Goal: Information Seeking & Learning: Learn about a topic

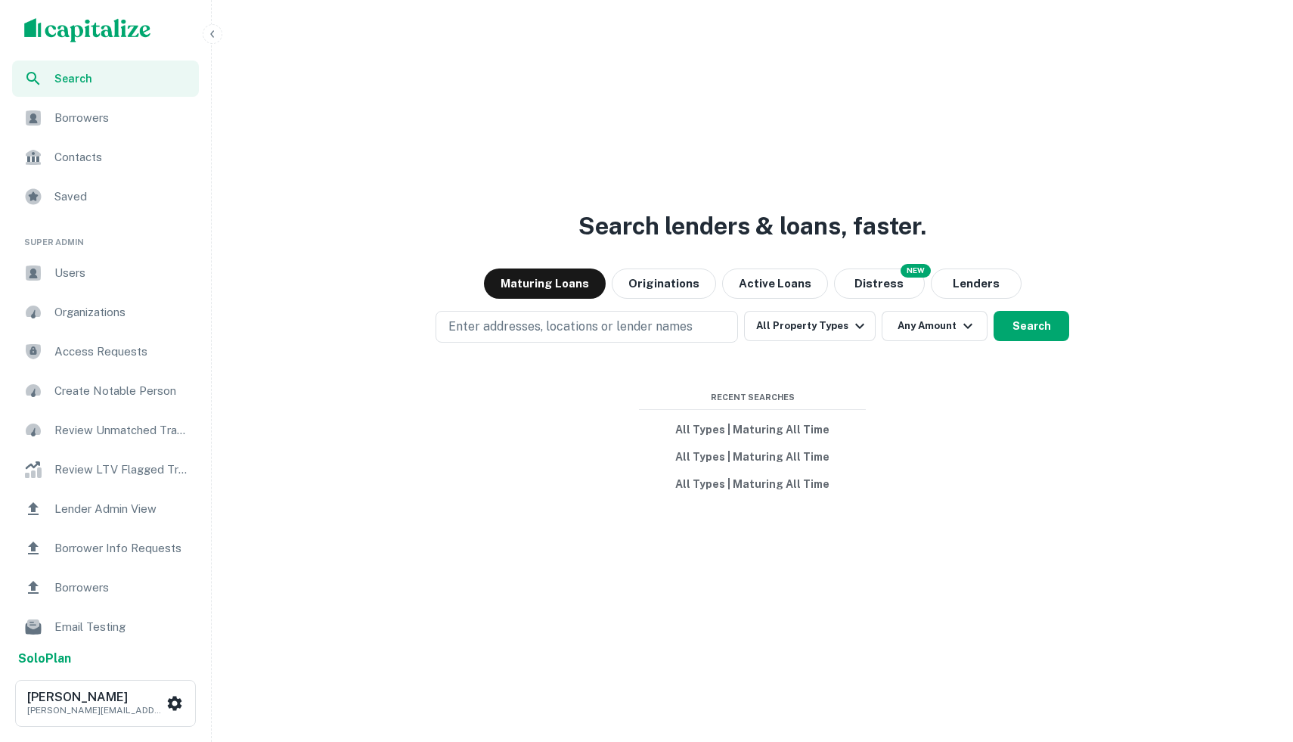
click at [112, 79] on span "Search" at bounding box center [121, 78] width 135 height 17
click at [944, 170] on div "Search lenders & loans, faster. Maturing Loans Originations Active Loans NEW Di…" at bounding box center [752, 407] width 1069 height 742
click at [954, 119] on div "Search lenders & loans, faster. Maturing Loans Originations Active Loans NEW Di…" at bounding box center [752, 407] width 1069 height 742
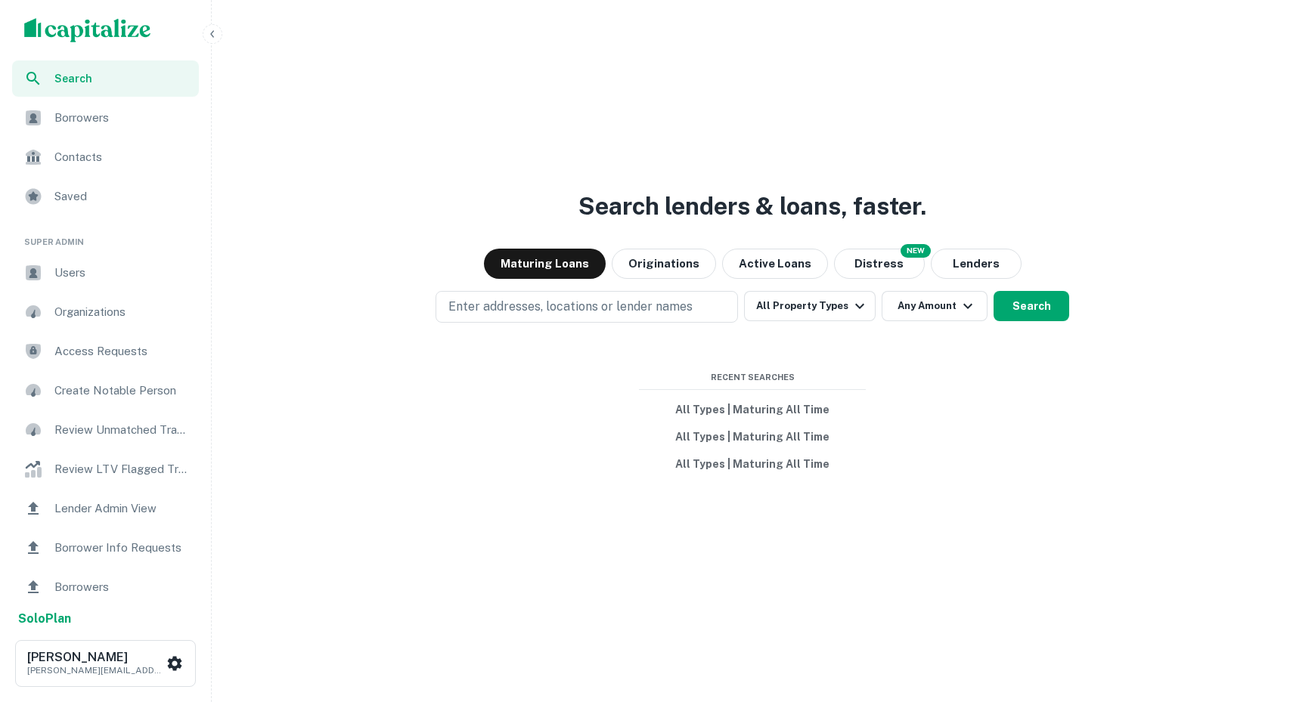
click at [82, 30] on img "scrollable content" at bounding box center [87, 30] width 127 height 24
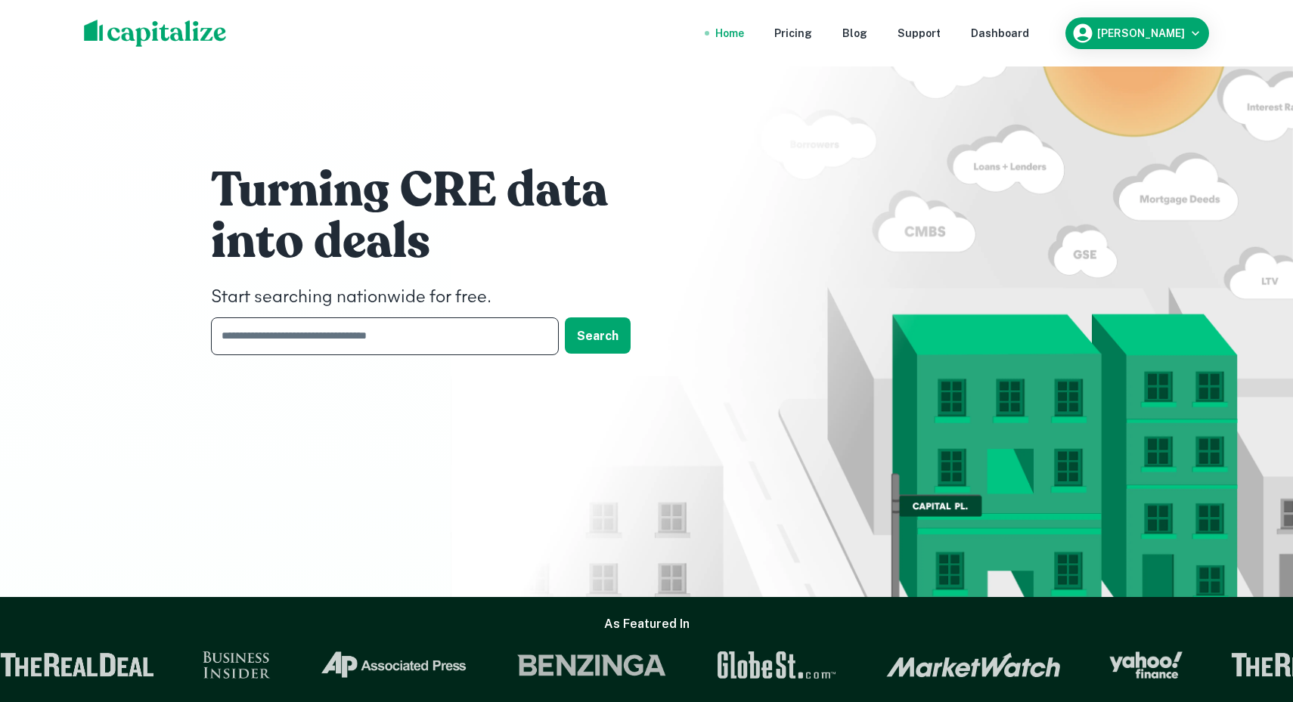
click at [380, 340] on input "text" at bounding box center [379, 336] width 337 height 37
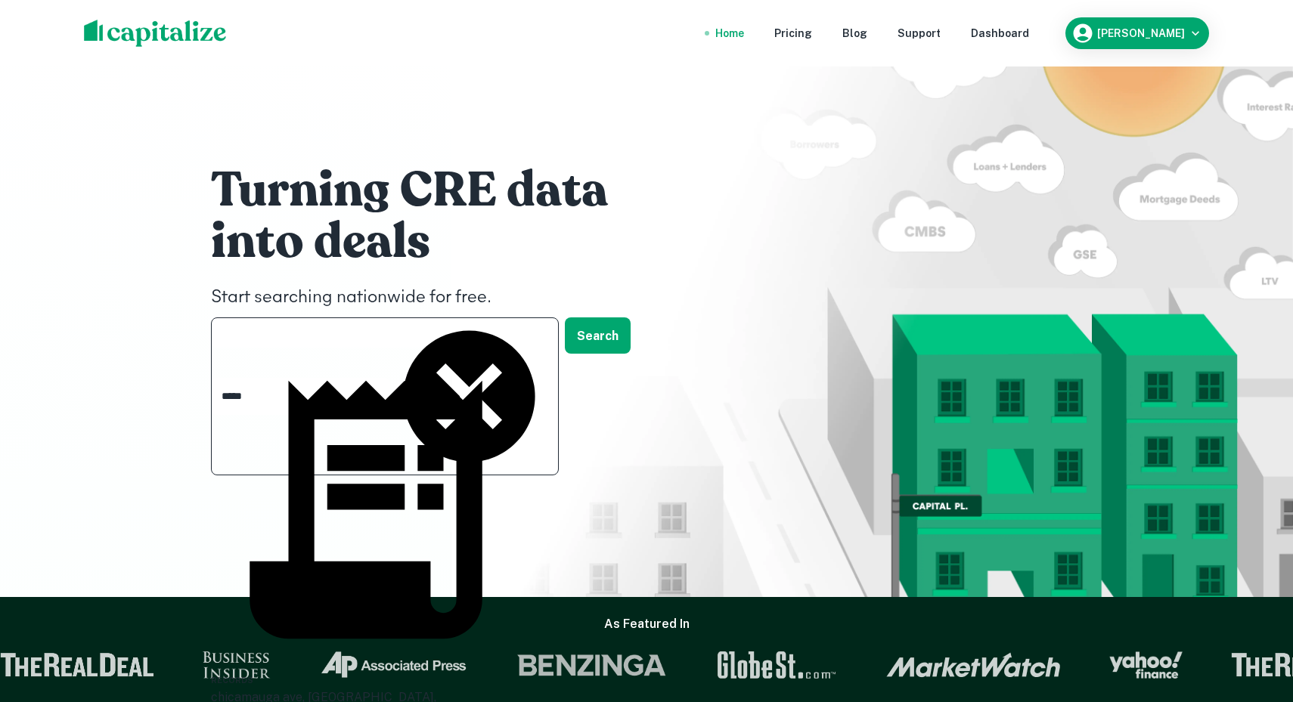
type input "*******"
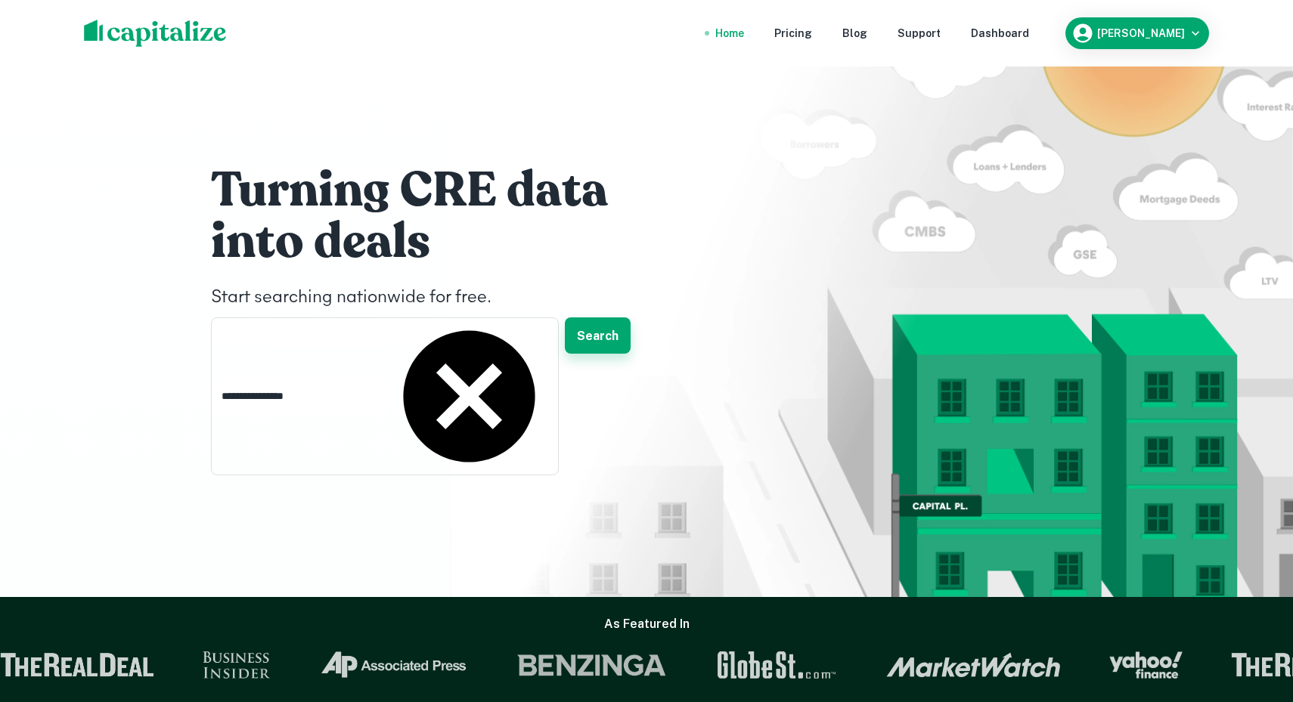
click at [617, 338] on button "Search" at bounding box center [598, 336] width 66 height 36
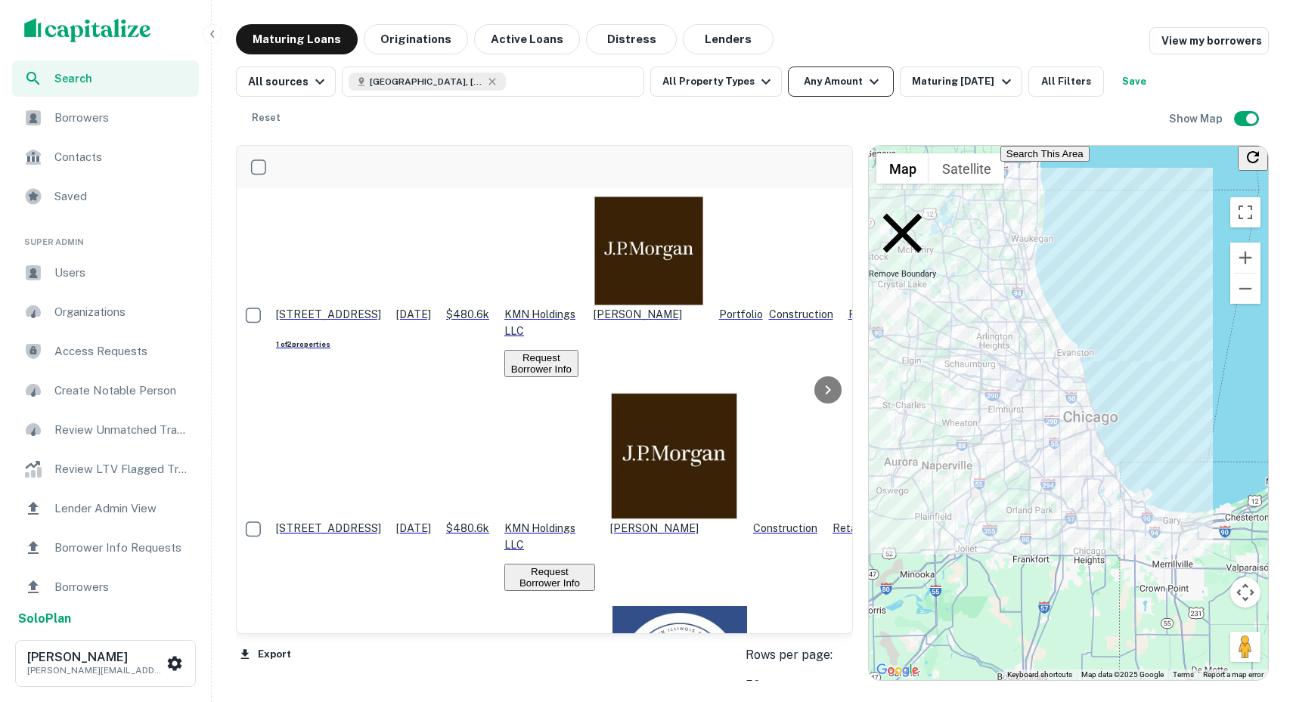
click at [870, 81] on icon "button" at bounding box center [874, 82] width 18 height 18
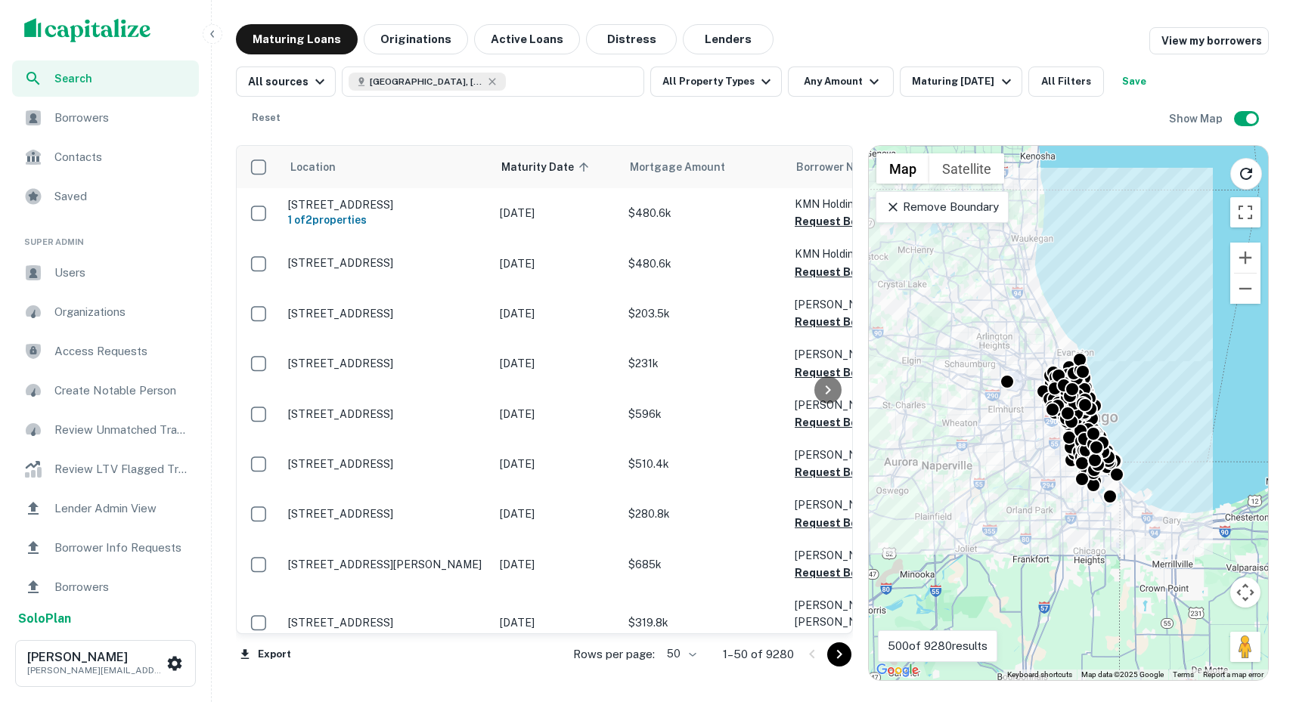
click at [966, 79] on div "Maturing [DATE]" at bounding box center [963, 82] width 103 height 18
click at [743, 79] on div at bounding box center [646, 351] width 1293 height 702
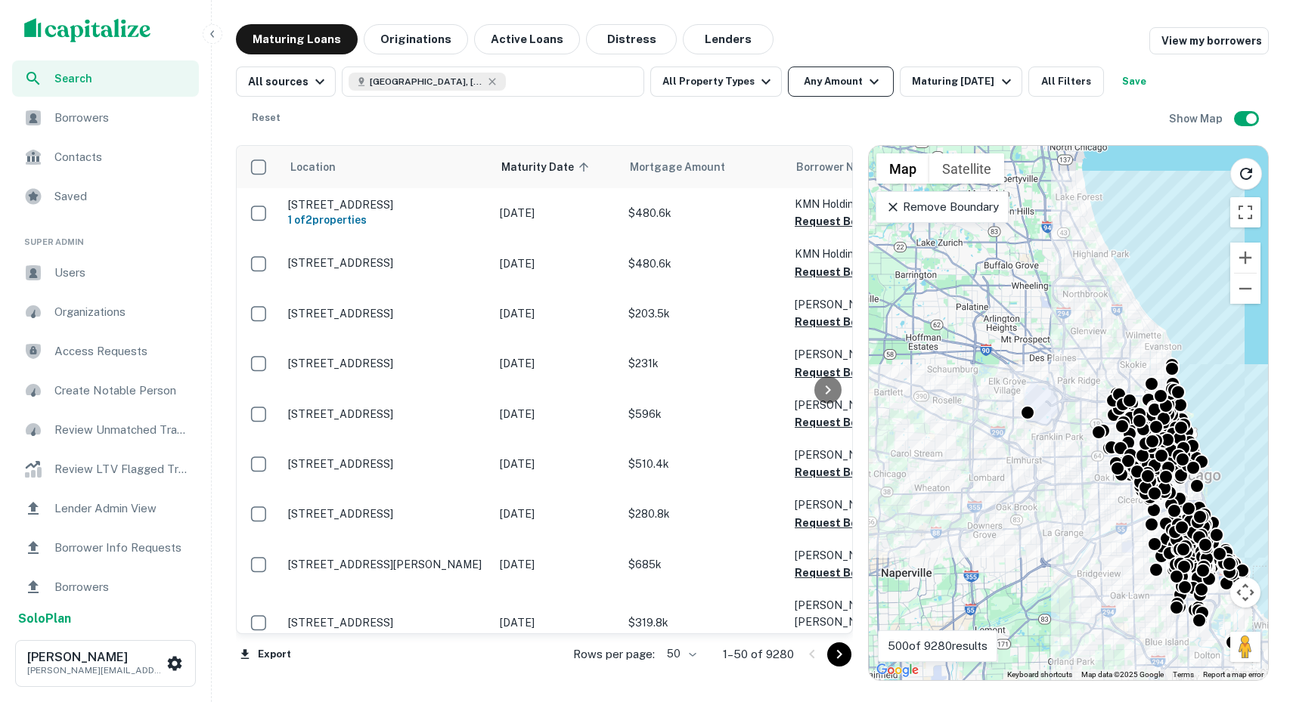
click at [854, 80] on button "Any Amount" at bounding box center [841, 82] width 106 height 30
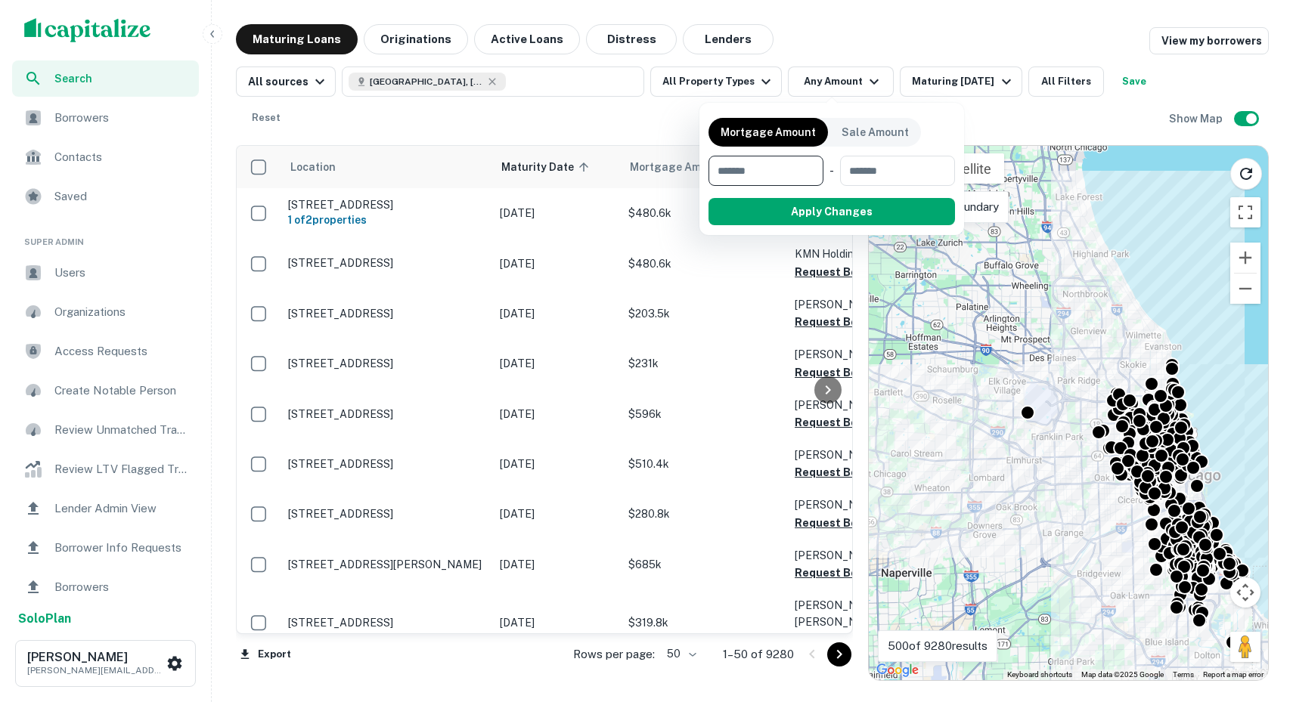
click at [757, 88] on div at bounding box center [646, 351] width 1293 height 702
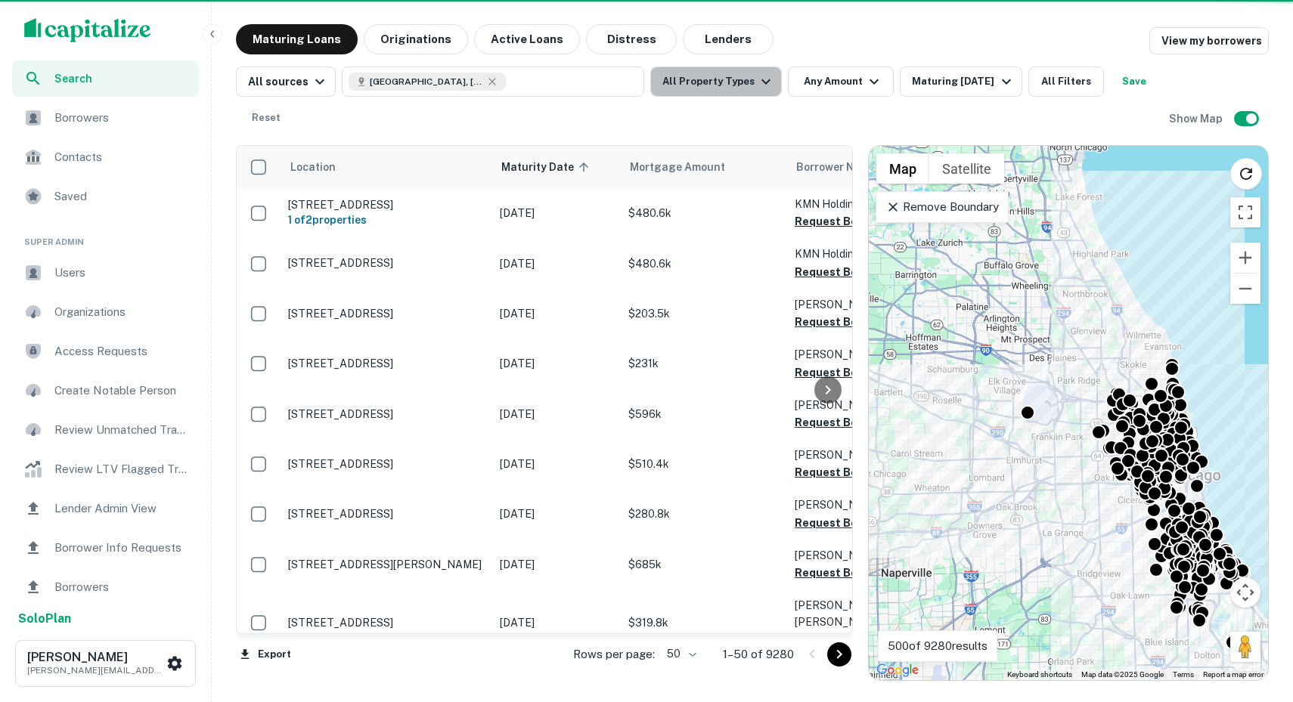
click at [740, 85] on button "All Property Types" at bounding box center [716, 82] width 132 height 30
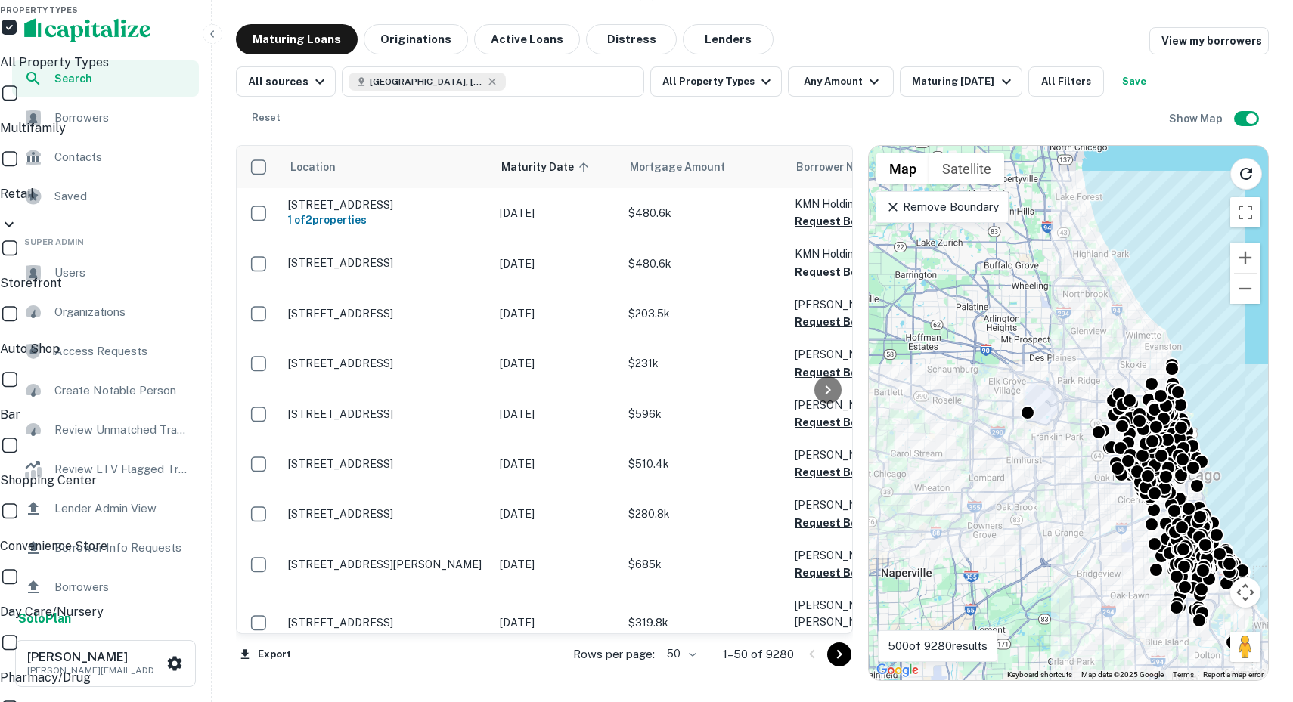
click at [14, 222] on icon at bounding box center [9, 224] width 9 height 5
click at [18, 216] on icon at bounding box center [9, 225] width 18 height 18
click at [834, 127] on div at bounding box center [646, 351] width 1293 height 702
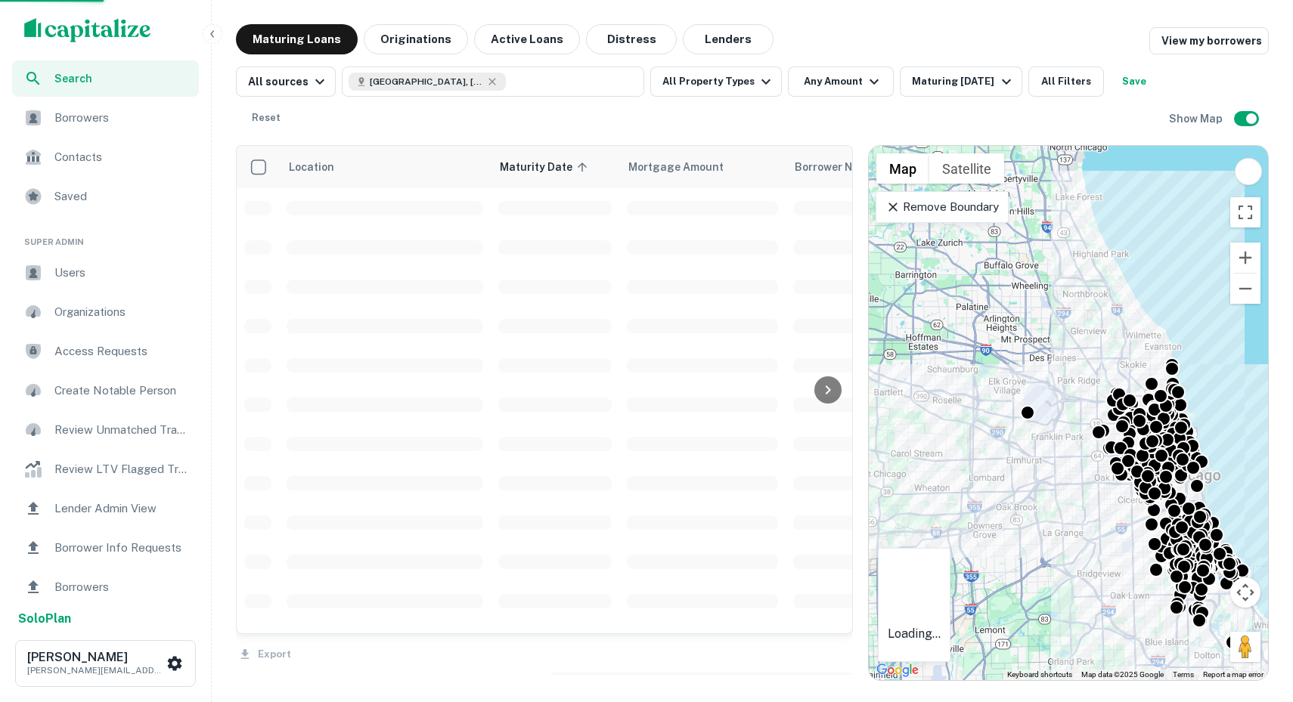
click at [699, 42] on div at bounding box center [646, 351] width 1293 height 702
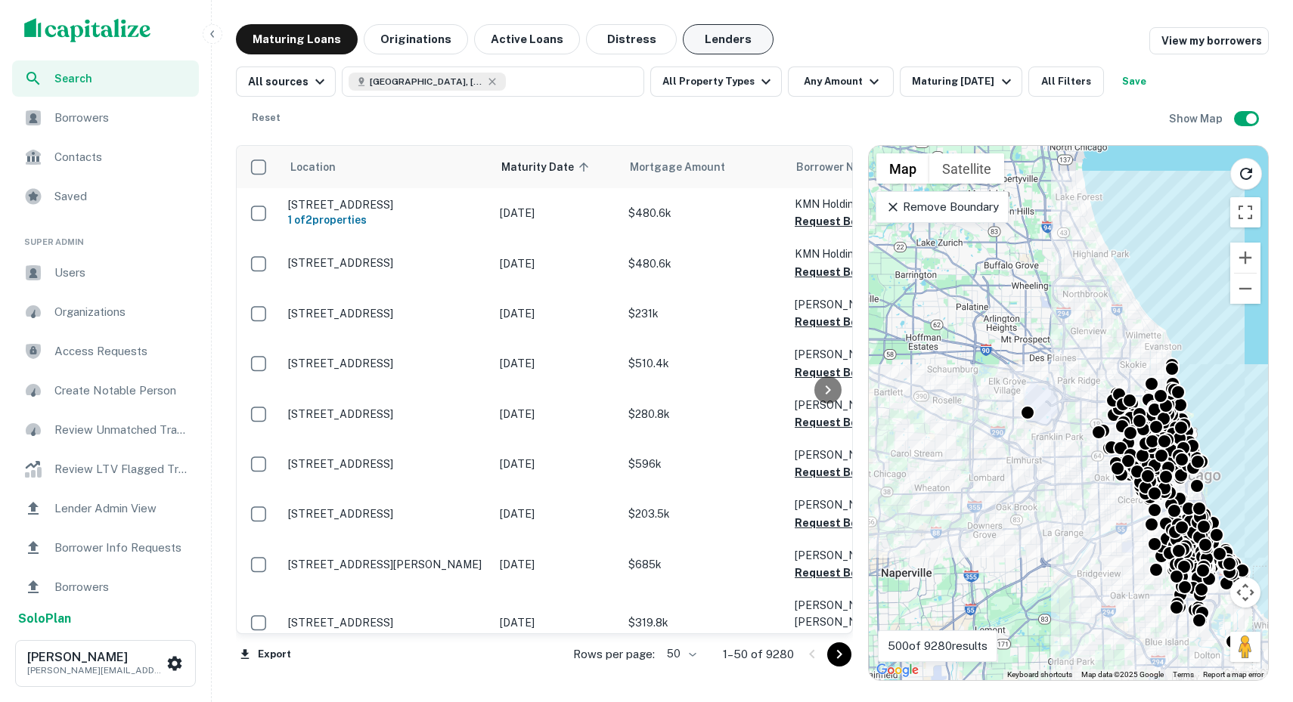
click at [702, 41] on button "Lenders" at bounding box center [728, 39] width 91 height 30
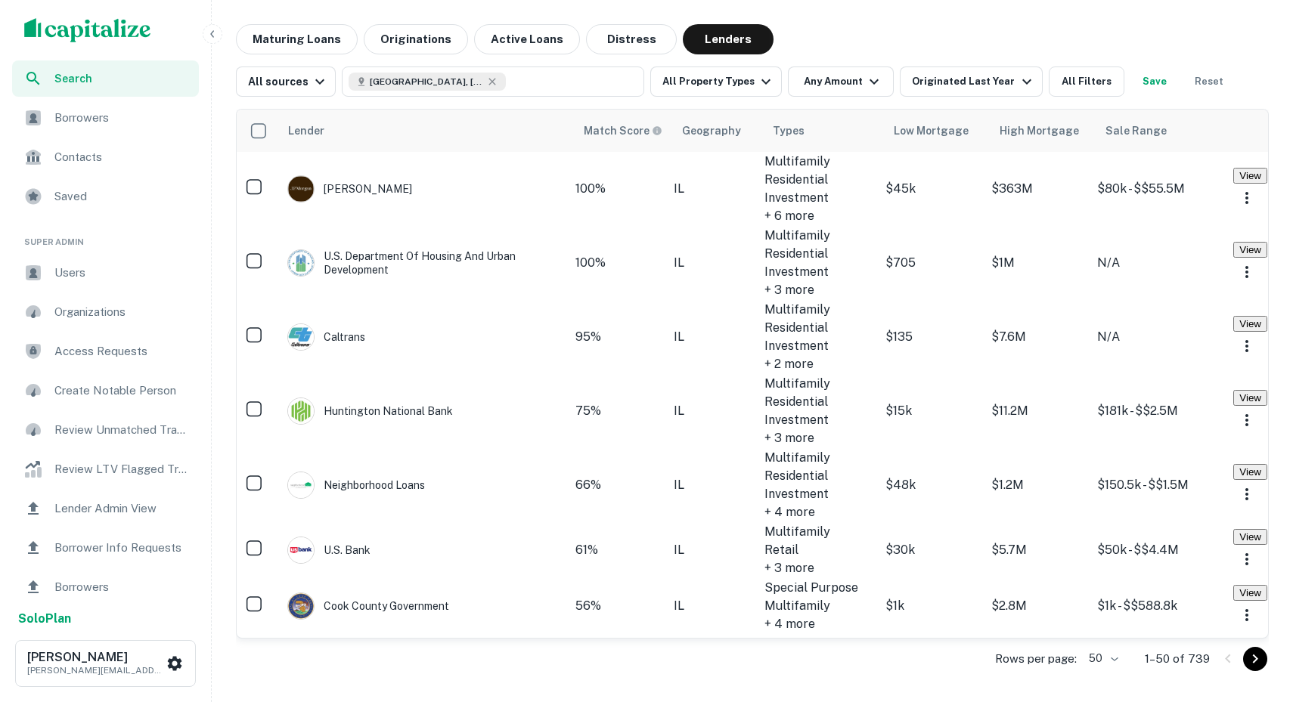
click at [575, 216] on td "100%" at bounding box center [624, 189] width 98 height 74
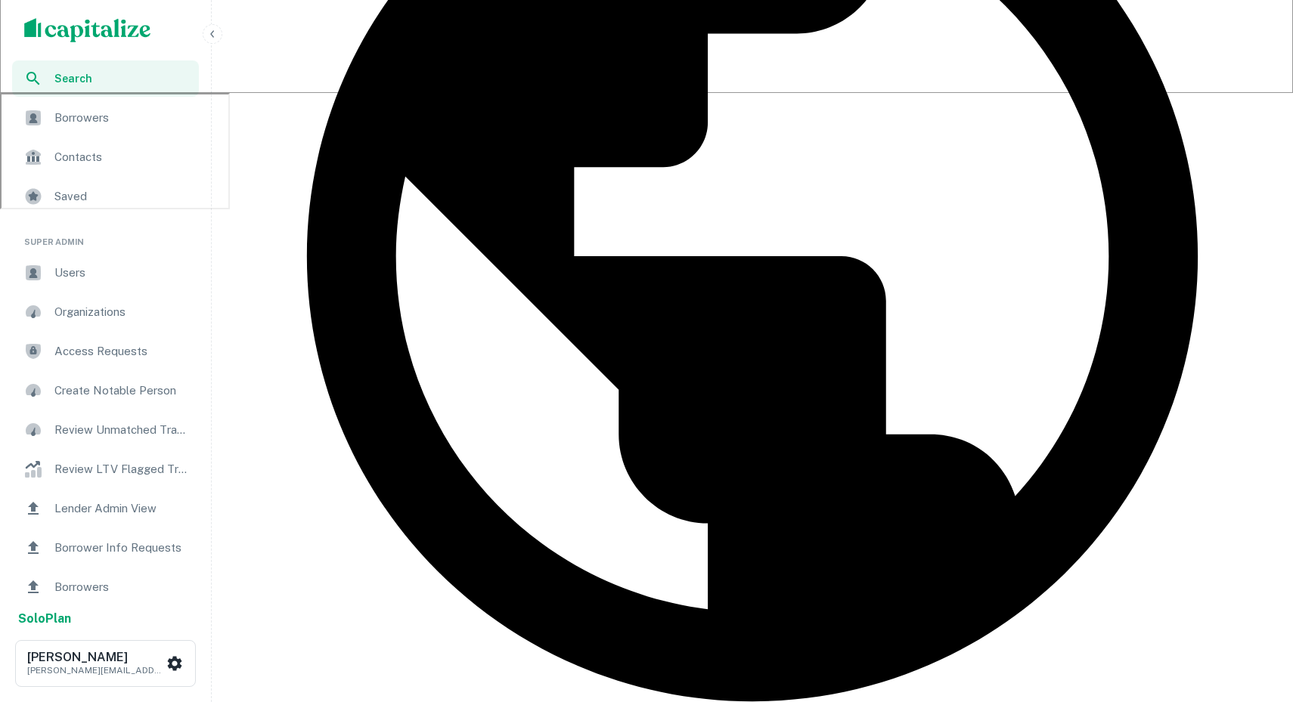
scroll to position [603, 0]
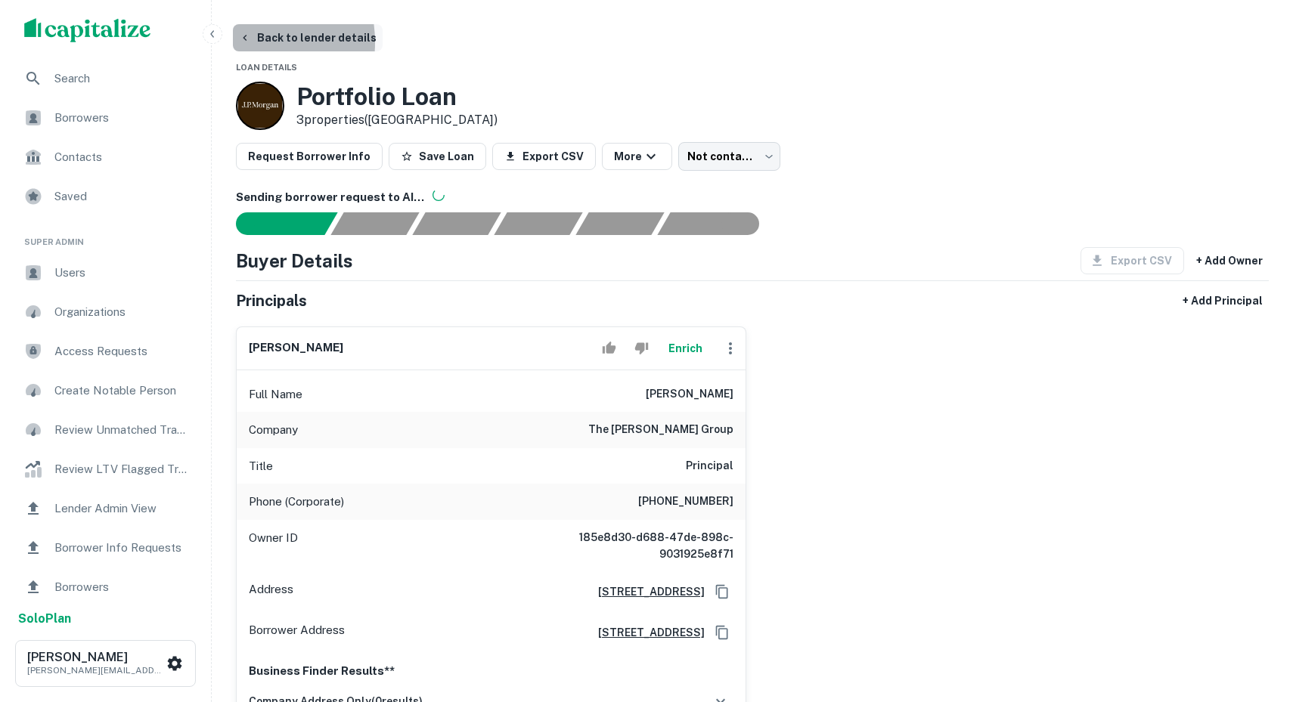
click at [240, 42] on icon "button" at bounding box center [245, 38] width 12 height 12
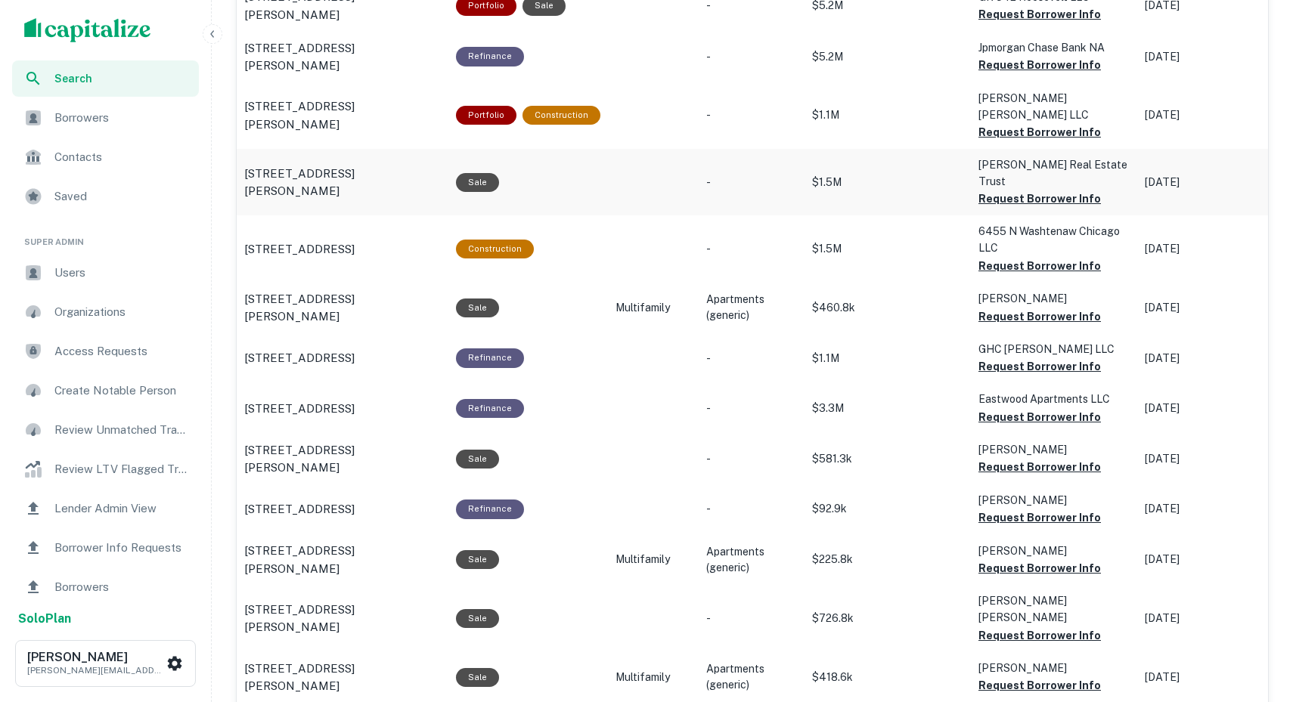
scroll to position [1245, 0]
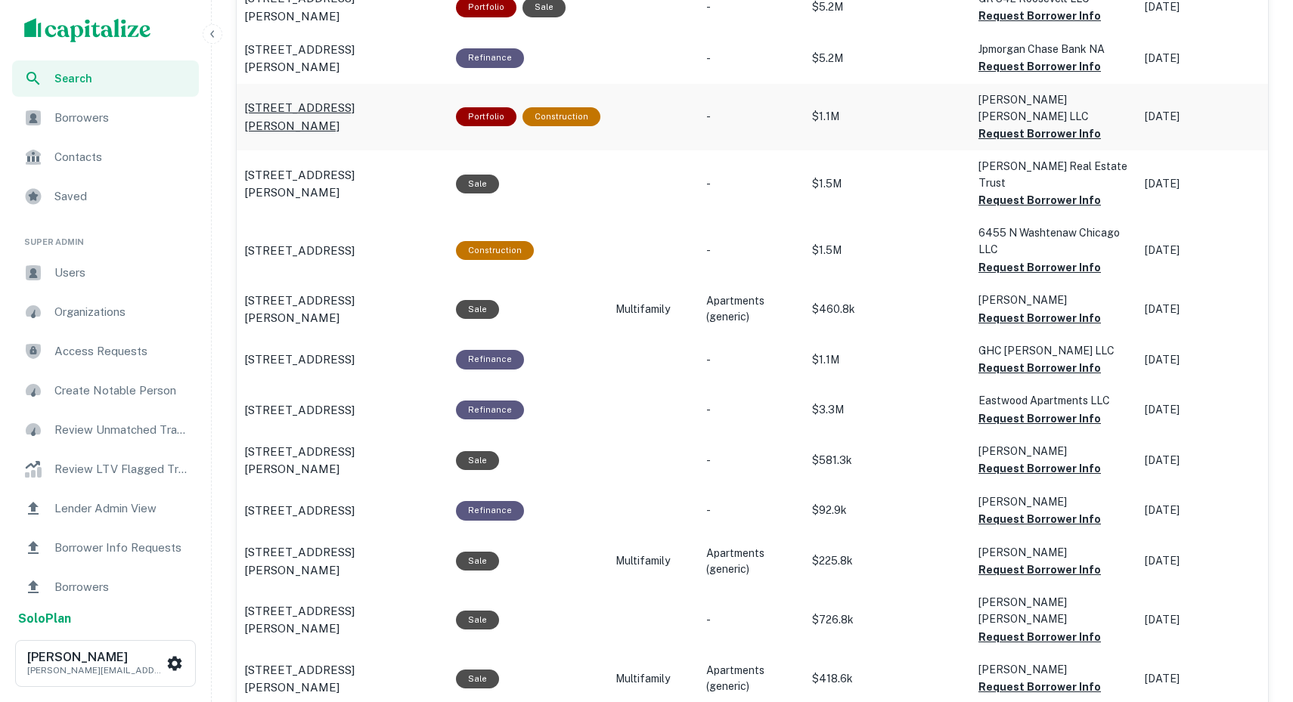
click at [380, 99] on p "4701 W Schubert Ave Chicago, IL 60639" at bounding box center [342, 117] width 197 height 36
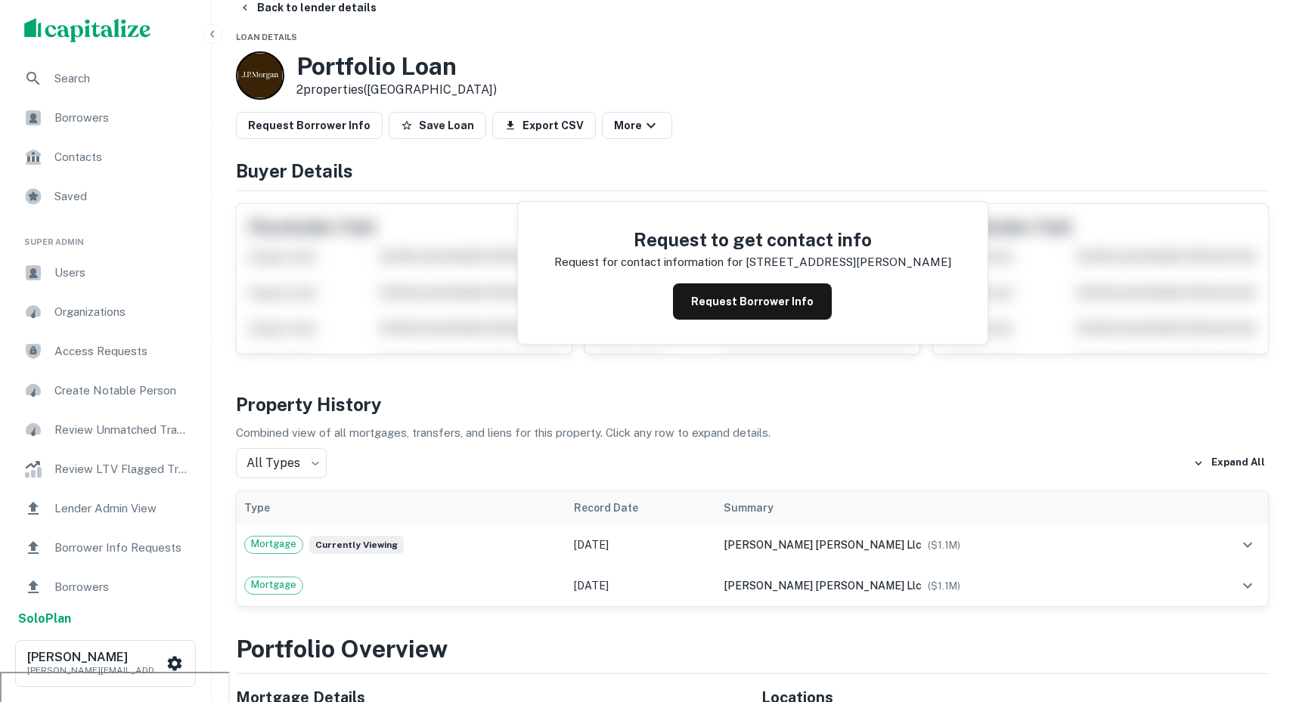
scroll to position [30, 0]
click at [758, 301] on button "Request Borrower Info" at bounding box center [752, 302] width 159 height 36
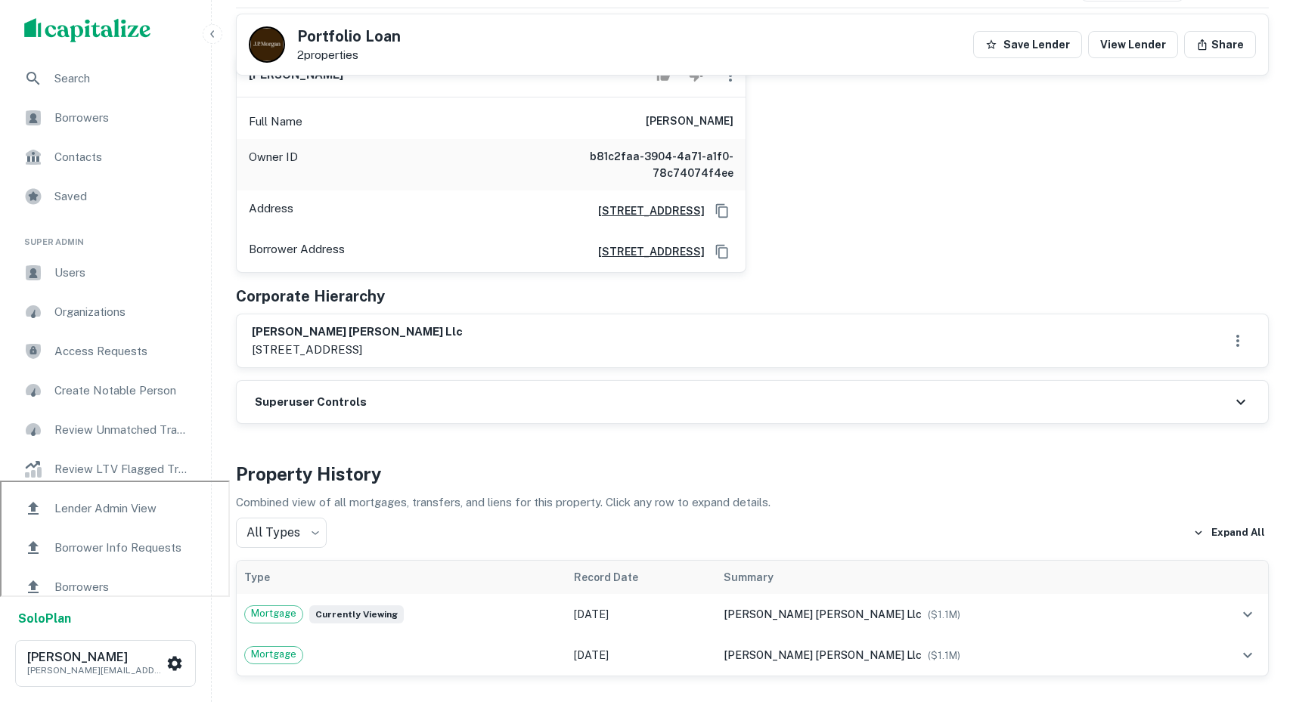
scroll to position [0, 0]
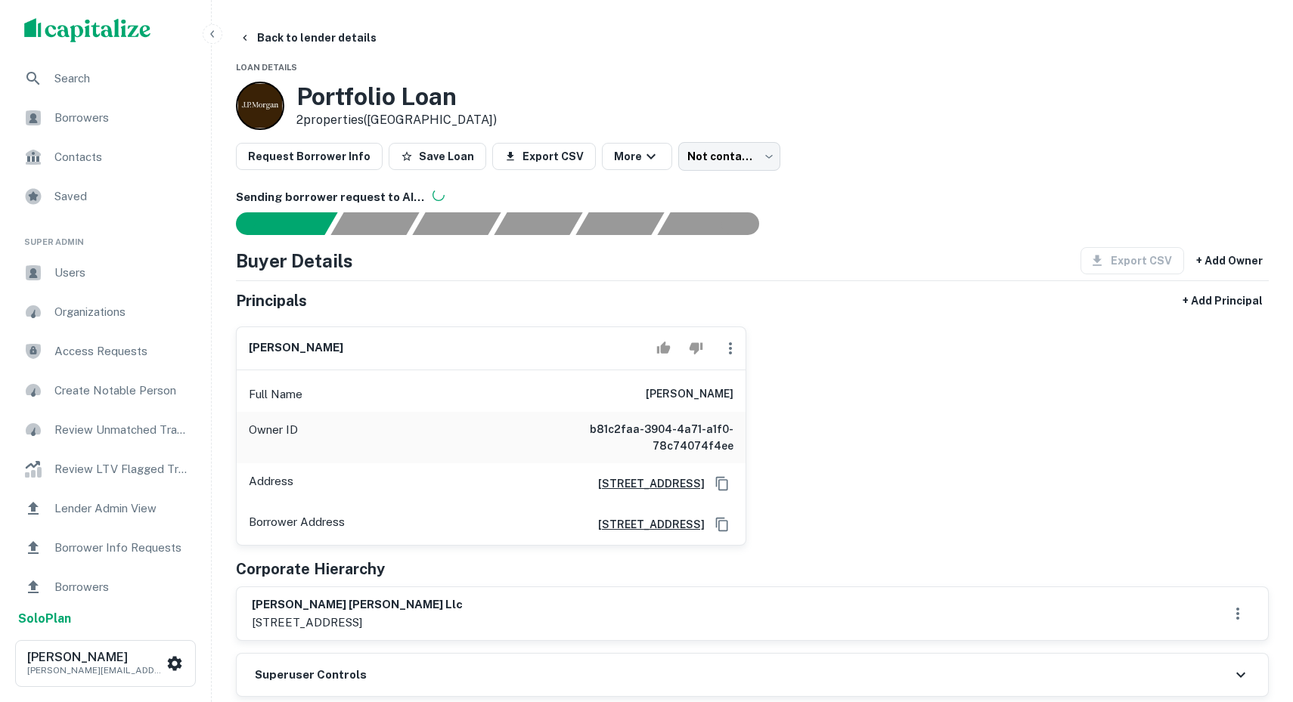
click at [114, 124] on span "Borrowers" at bounding box center [121, 118] width 135 height 18
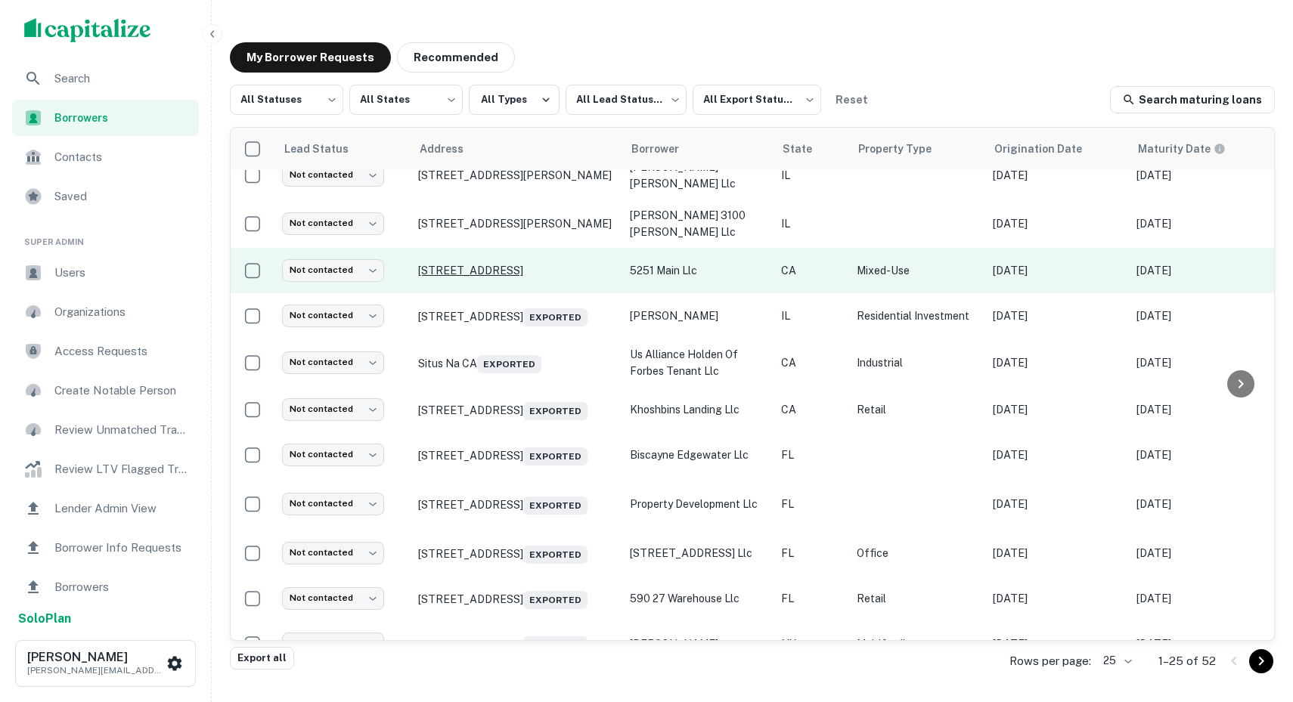
scroll to position [20, 0]
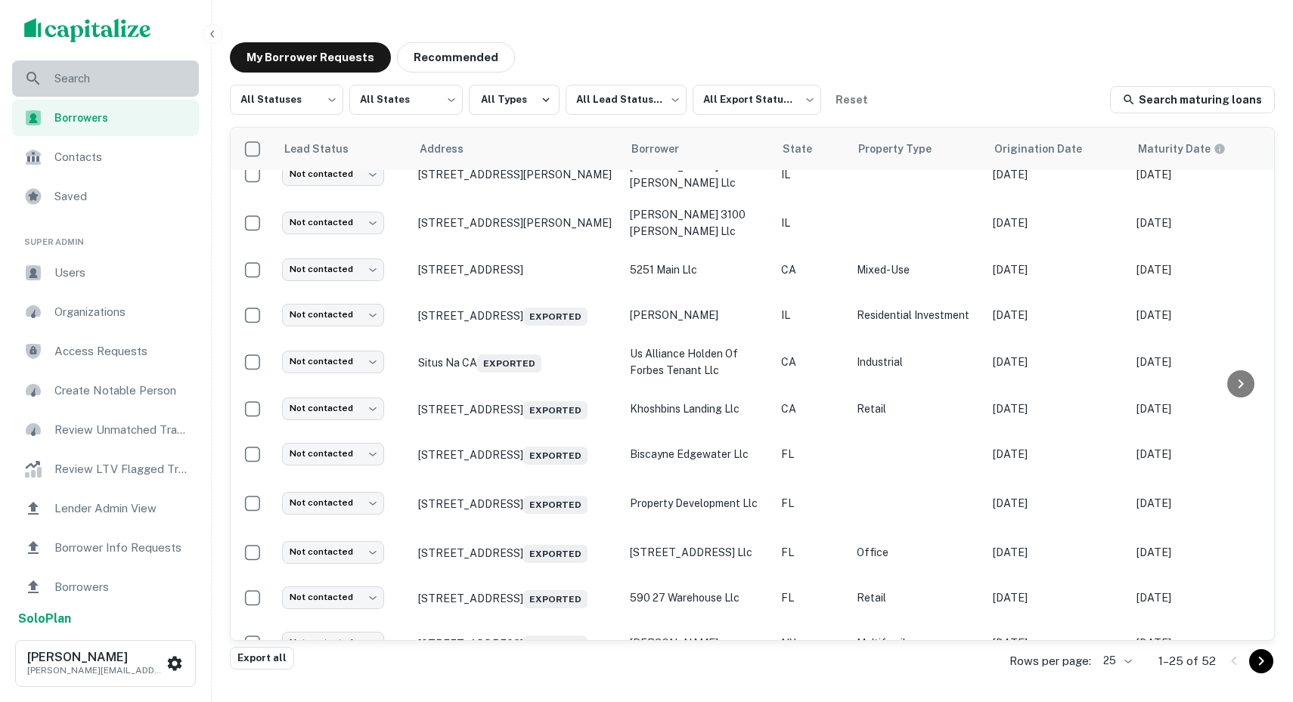
click at [71, 80] on span "Search" at bounding box center [121, 79] width 135 height 18
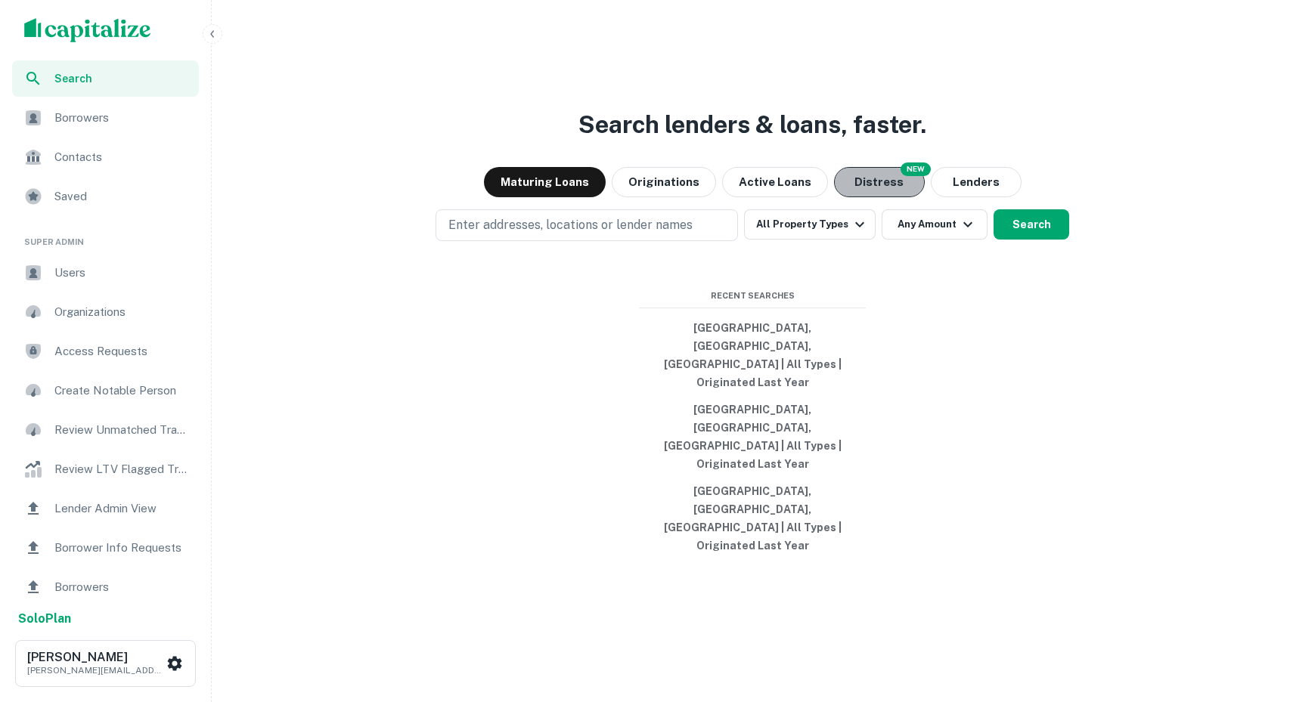
click at [885, 197] on button "Distress" at bounding box center [879, 182] width 91 height 30
click at [760, 385] on button "[GEOGRAPHIC_DATA], [GEOGRAPHIC_DATA], [GEOGRAPHIC_DATA] | All Types | Originate…" at bounding box center [752, 356] width 227 height 82
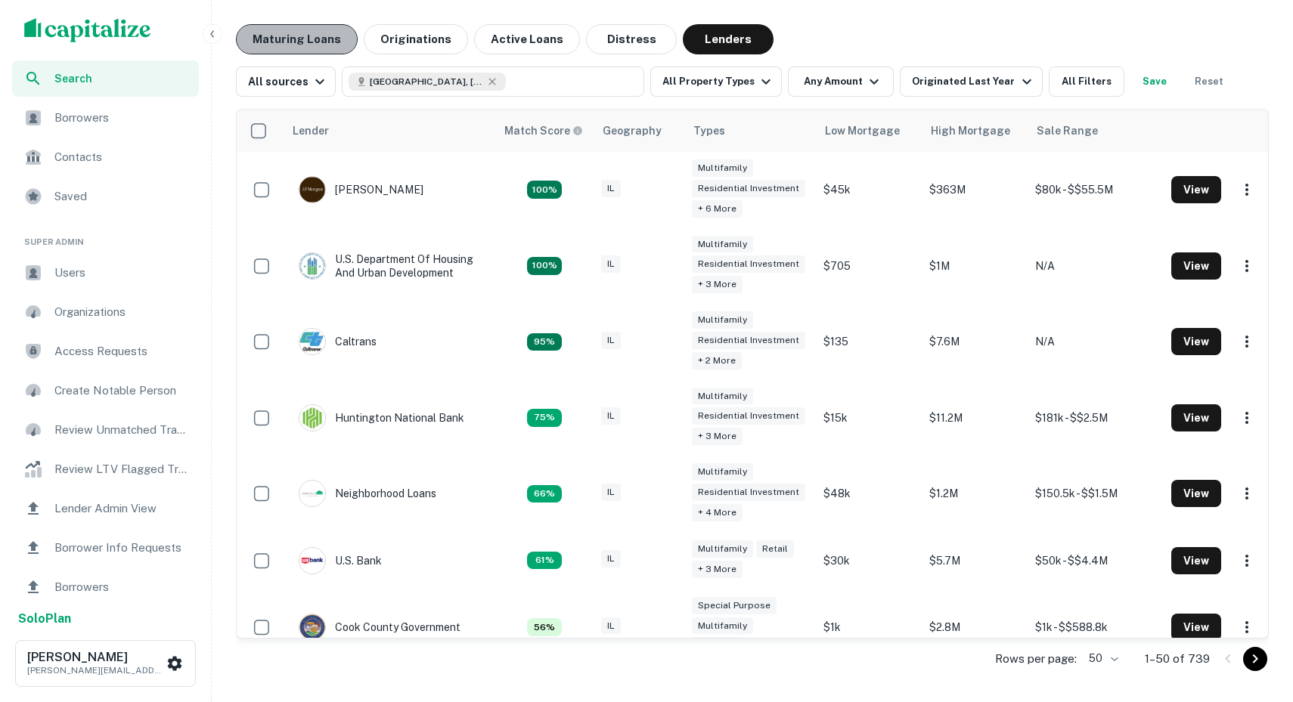
click at [306, 44] on button "Maturing Loans" at bounding box center [297, 39] width 122 height 30
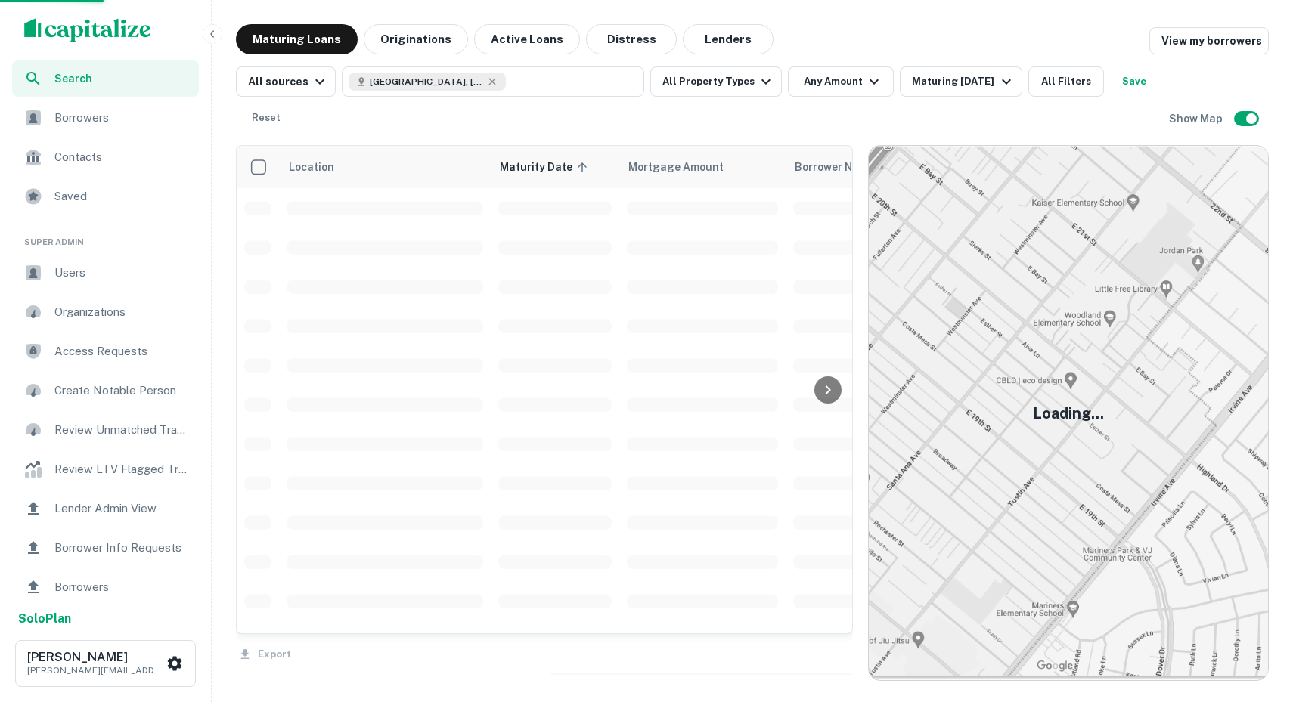
scroll to position [20, 0]
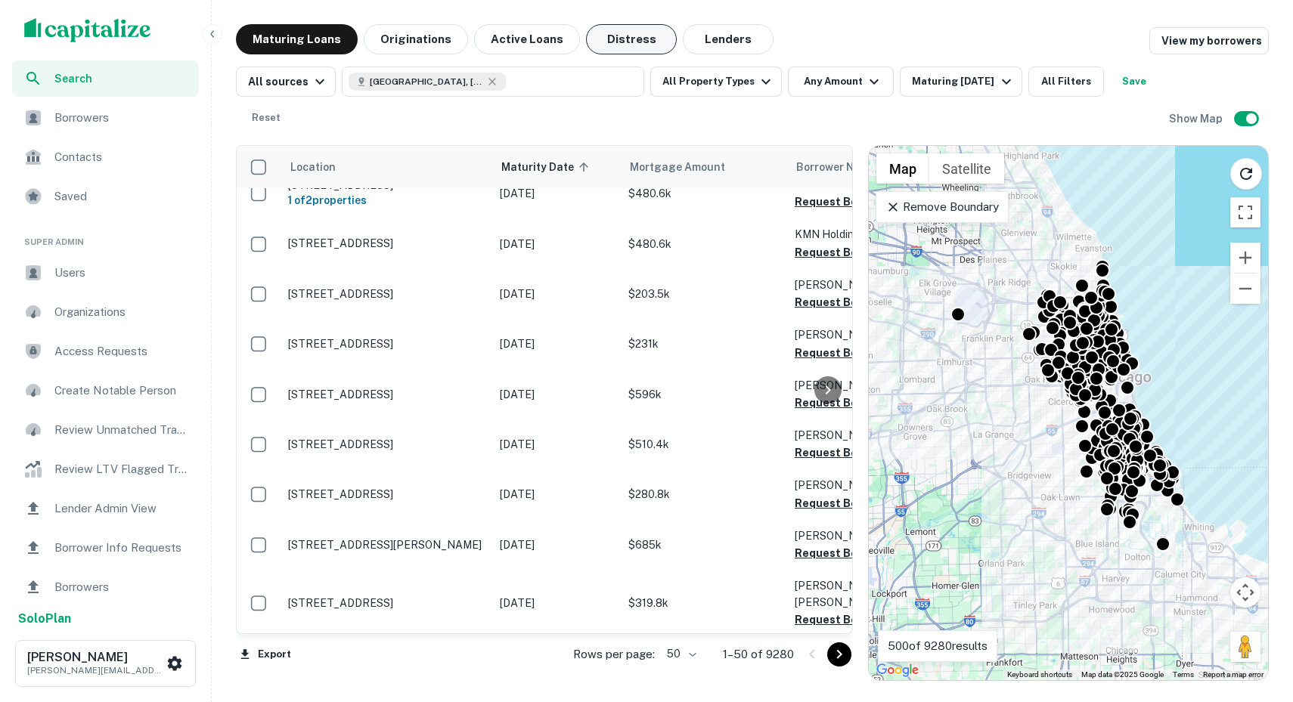
click at [609, 42] on button "Distress" at bounding box center [631, 39] width 91 height 30
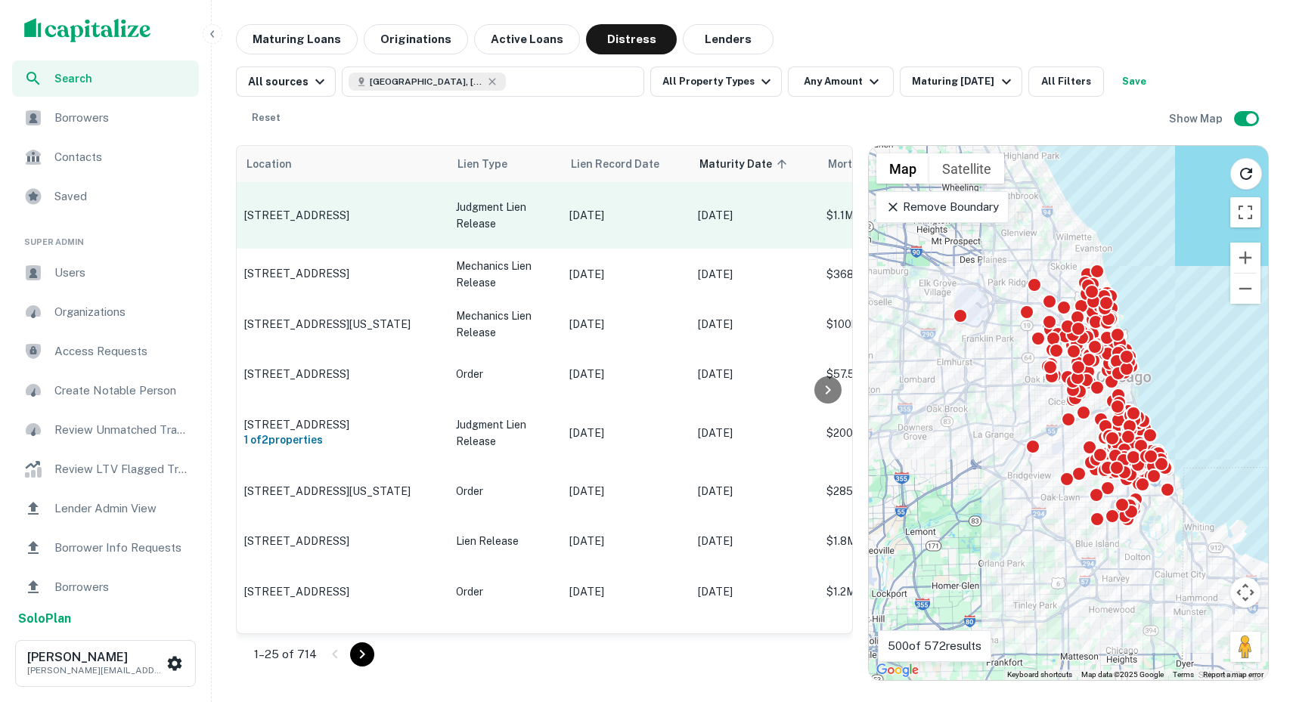
click at [503, 213] on p "Judgment Lien Release" at bounding box center [505, 215] width 98 height 33
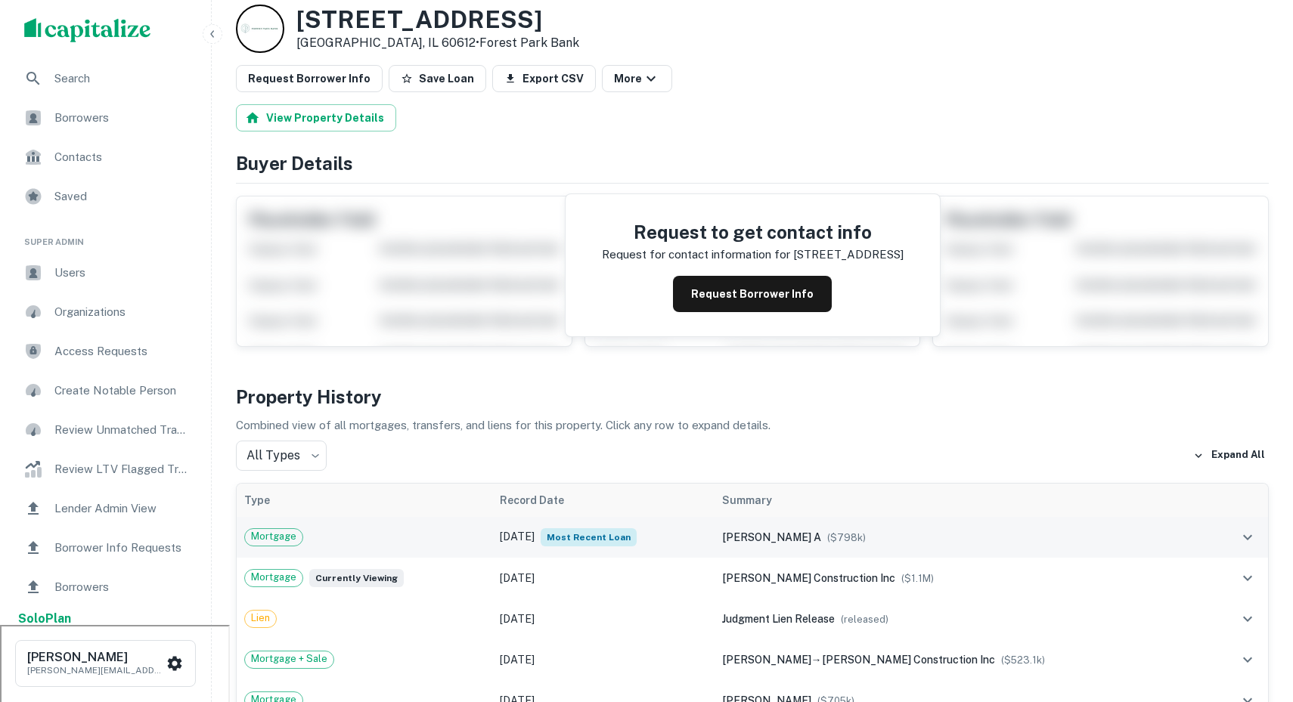
scroll to position [87, 0]
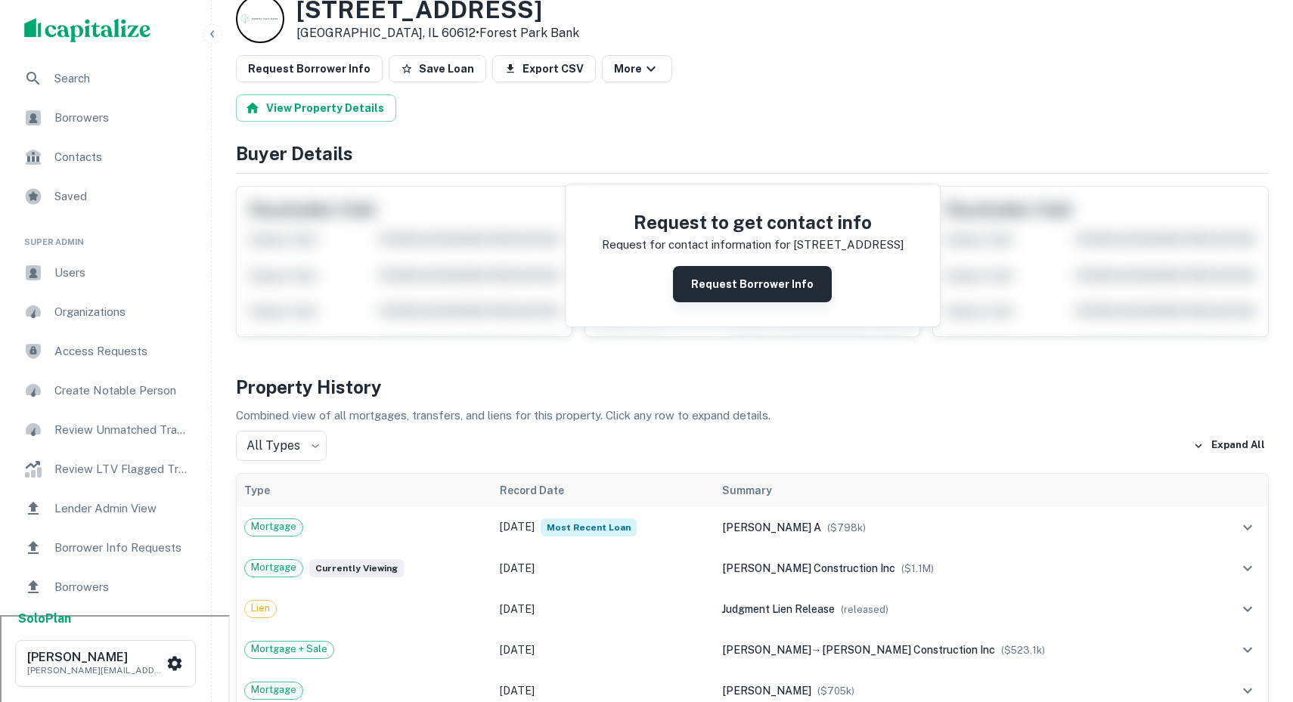
click at [705, 293] on button "Request Borrower Info" at bounding box center [752, 284] width 159 height 36
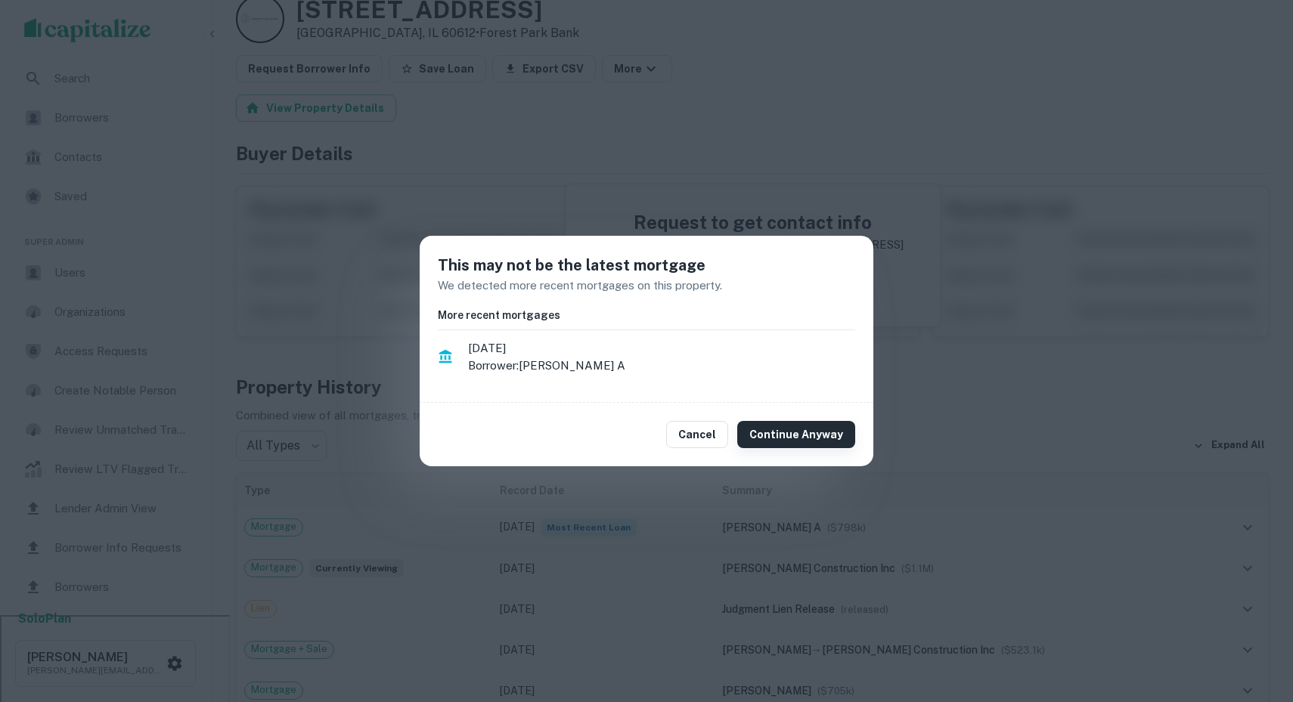
click at [814, 432] on button "Continue Anyway" at bounding box center [796, 434] width 118 height 27
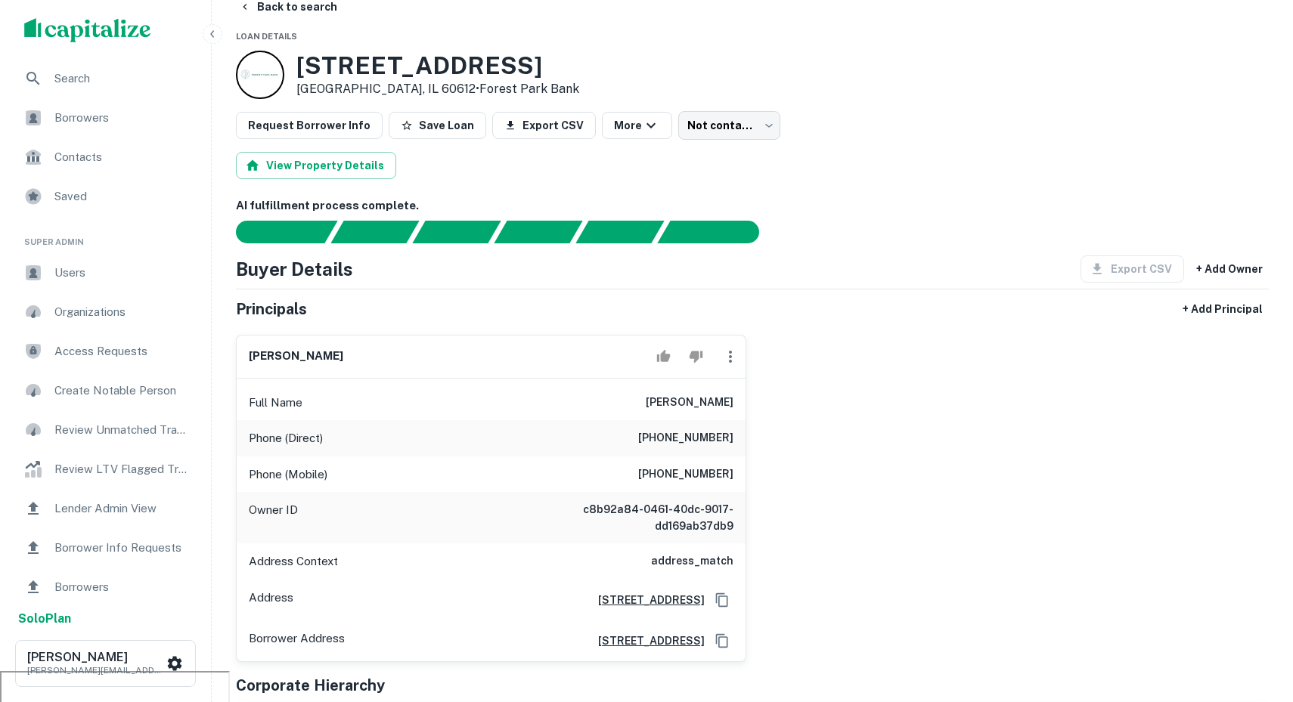
scroll to position [0, 0]
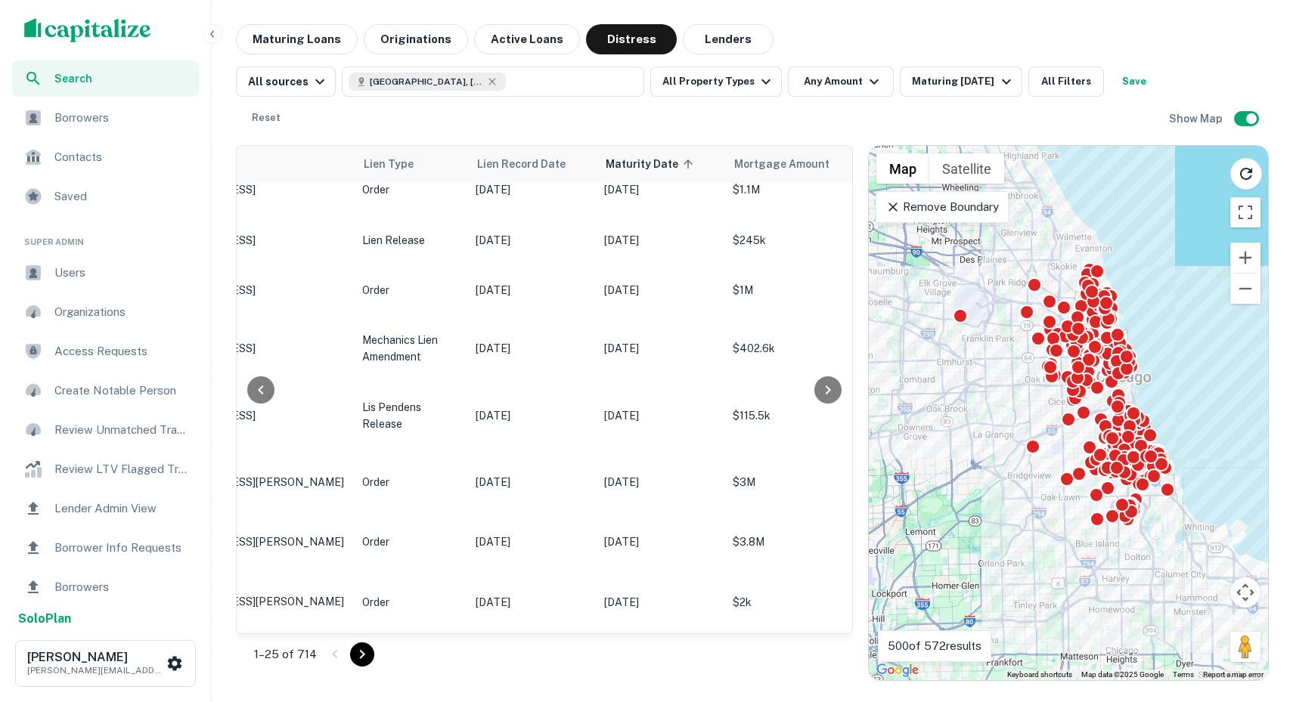
scroll to position [1138, 94]
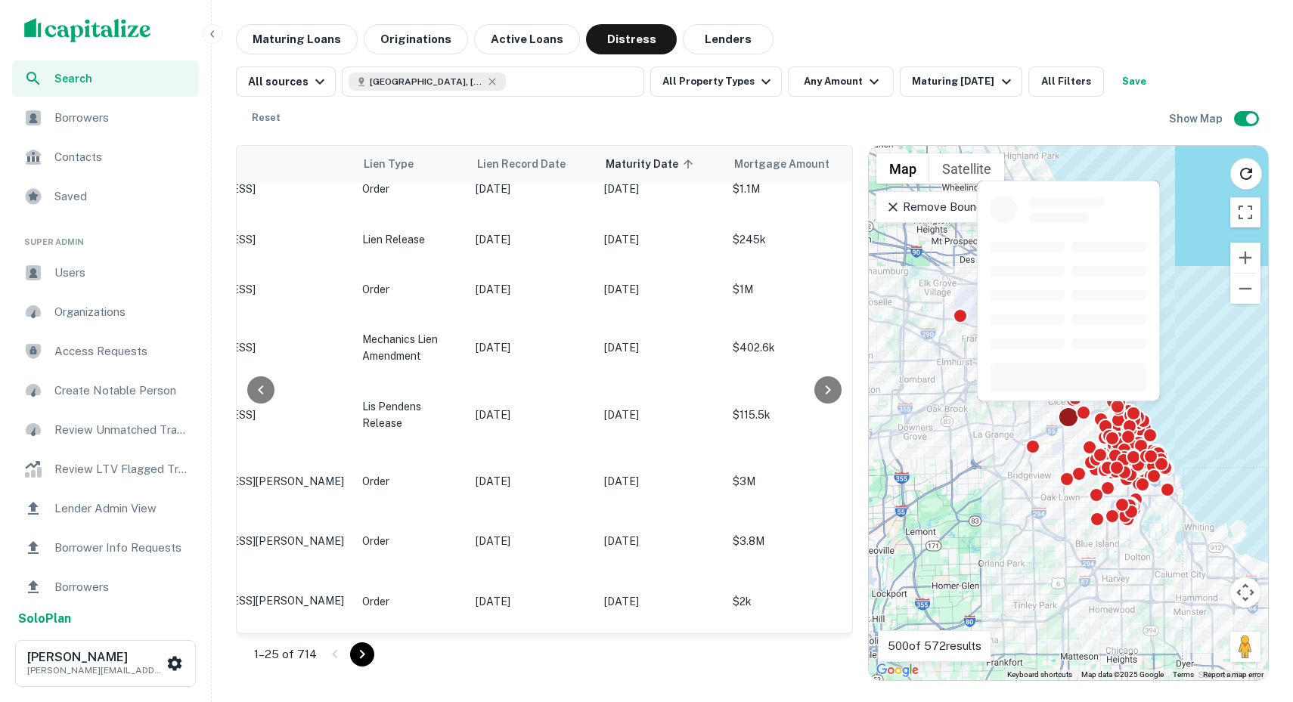
click at [1070, 422] on div at bounding box center [1069, 417] width 22 height 22
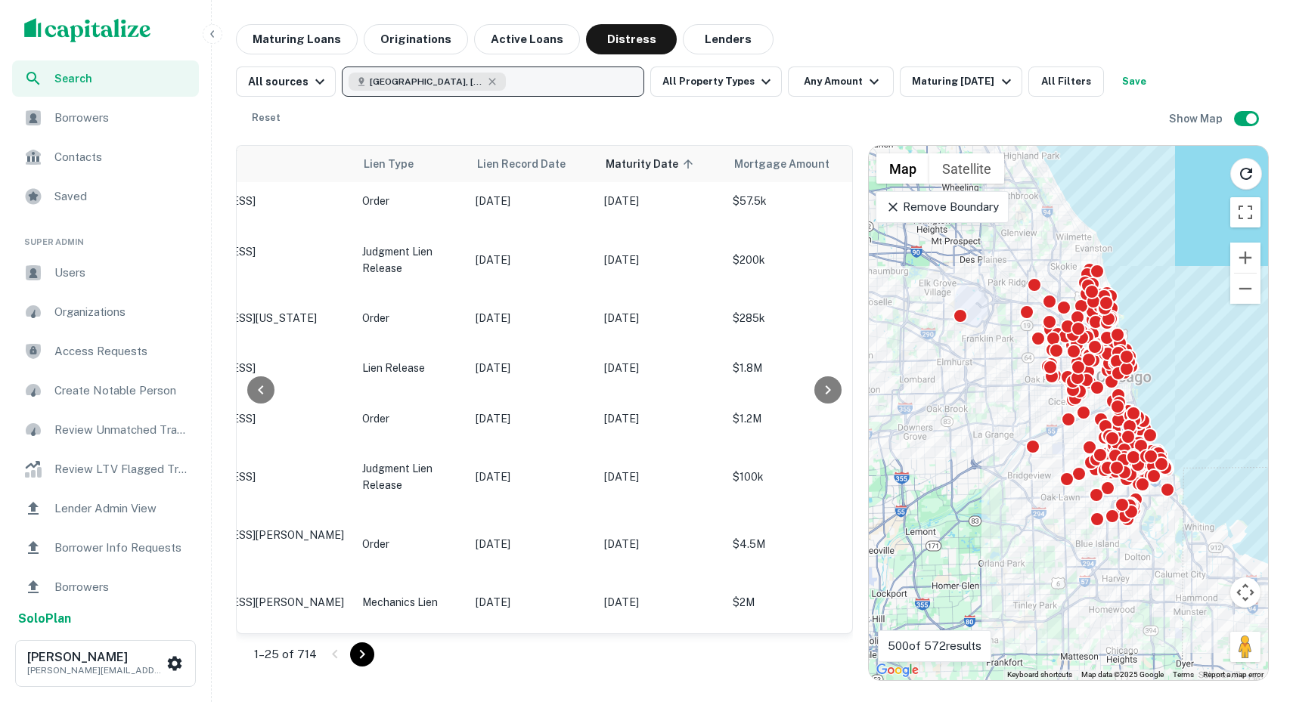
scroll to position [158, 94]
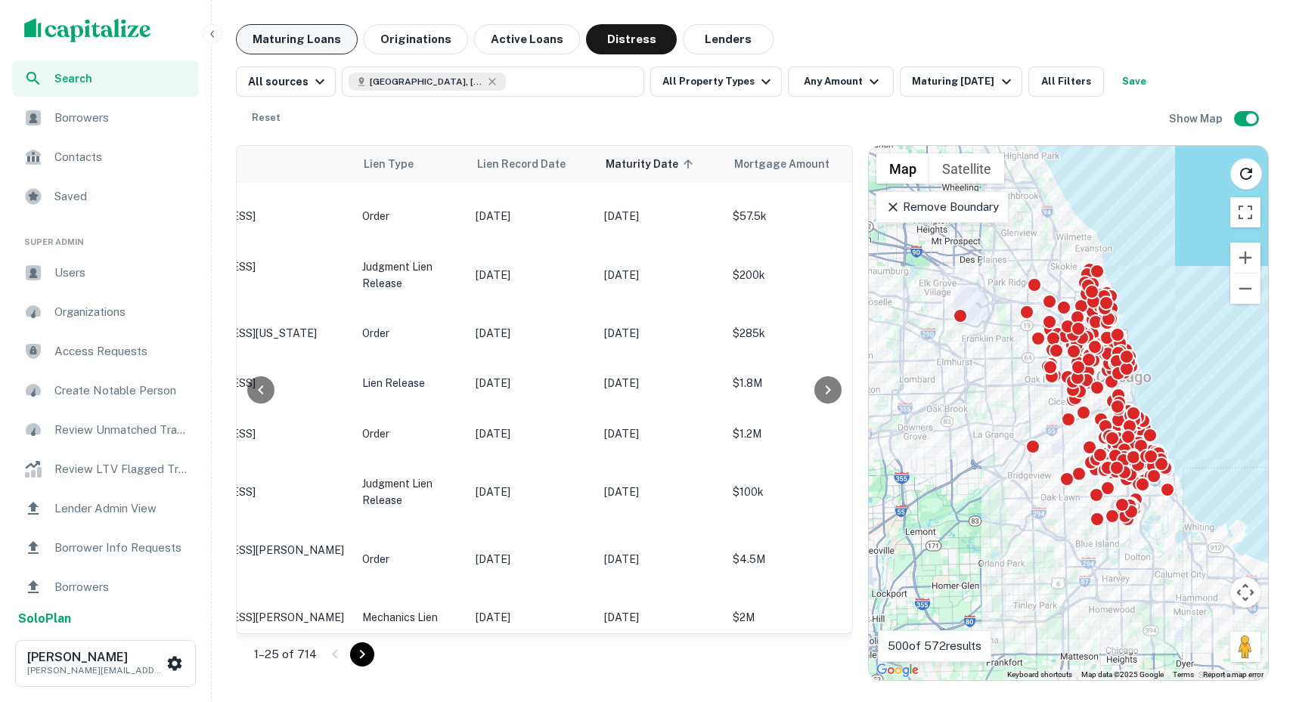
click at [311, 47] on button "Maturing Loans" at bounding box center [297, 39] width 122 height 30
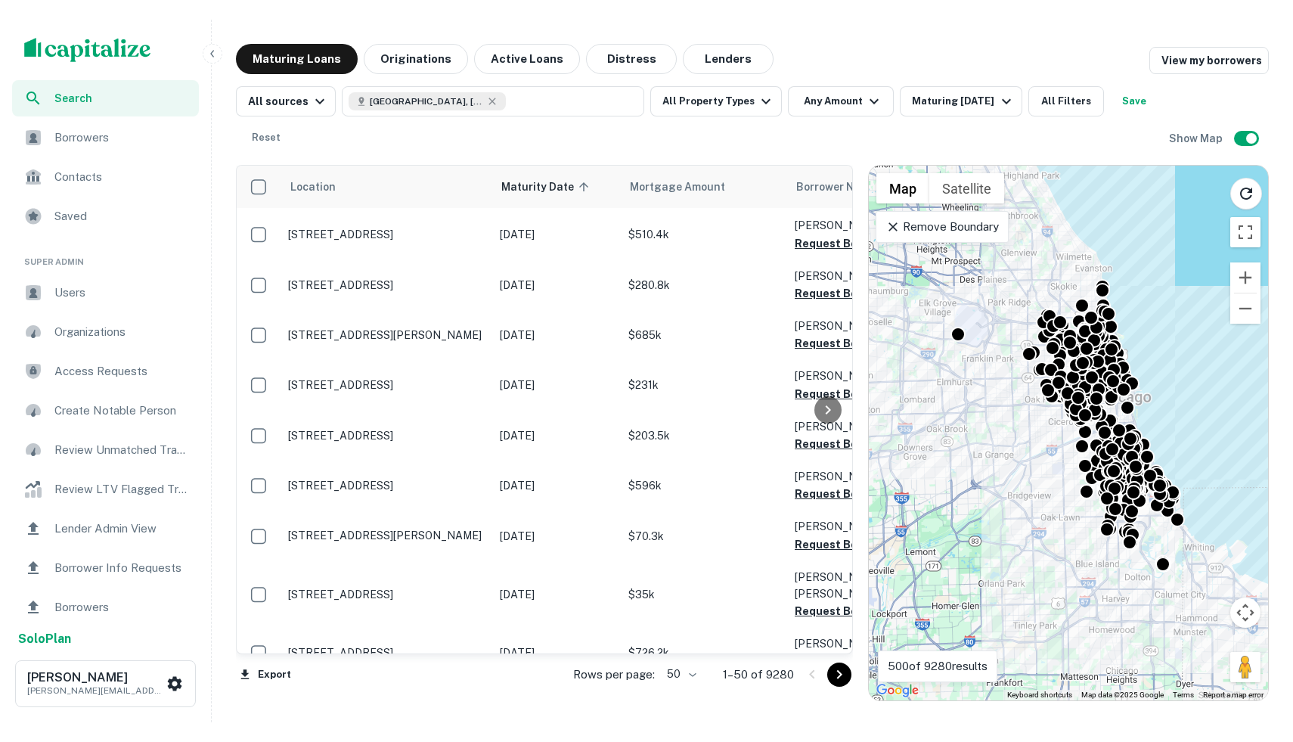
scroll to position [166, 0]
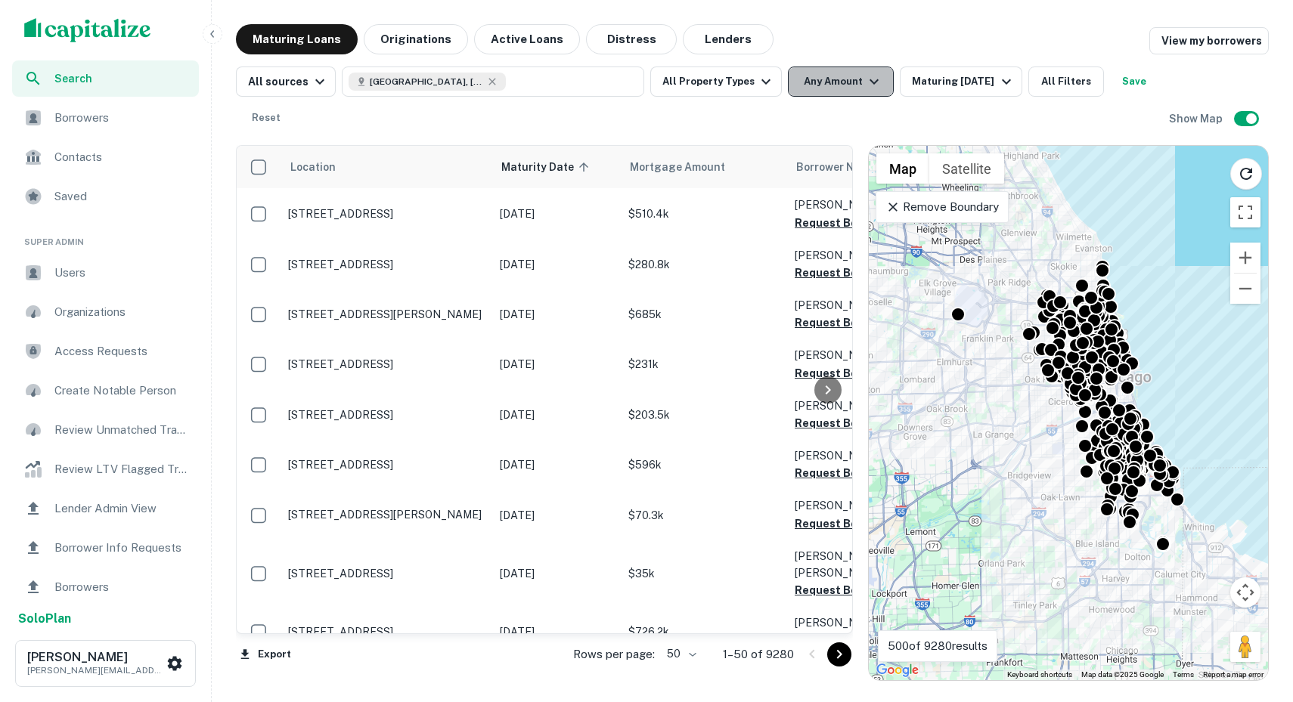
click at [854, 79] on button "Any Amount" at bounding box center [841, 82] width 106 height 30
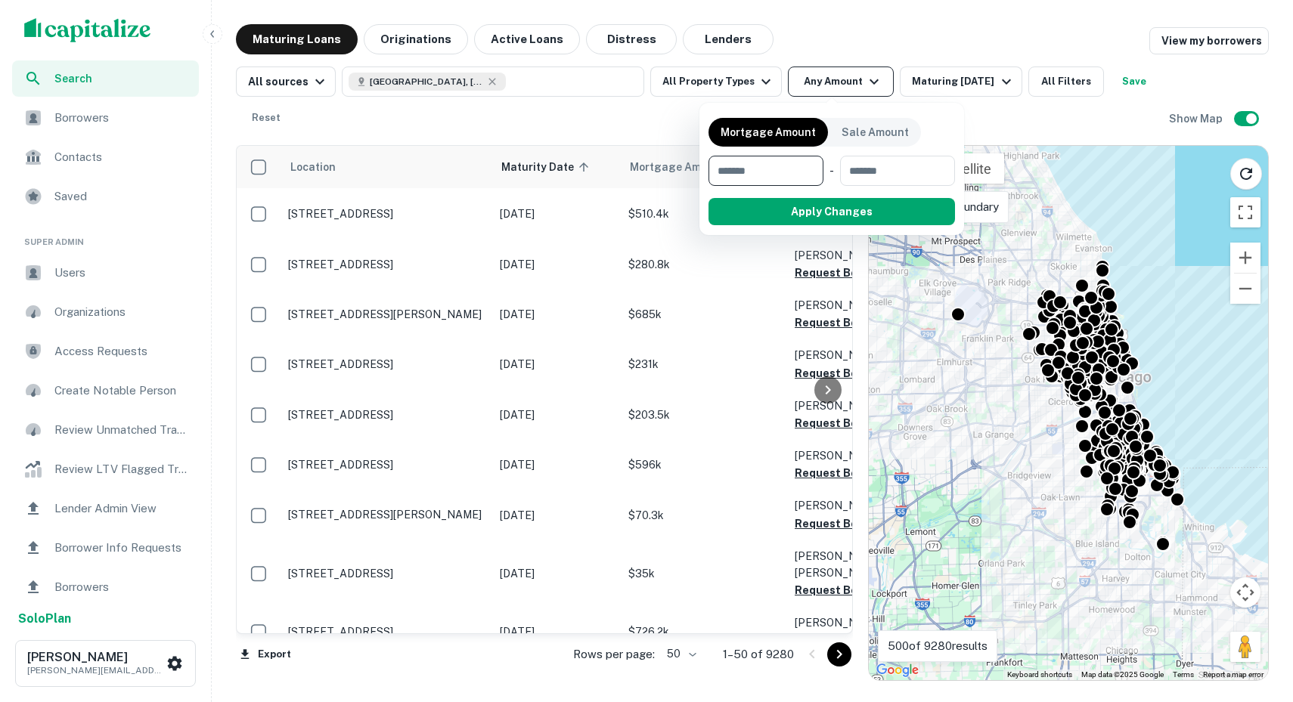
click at [854, 79] on div at bounding box center [646, 351] width 1293 height 702
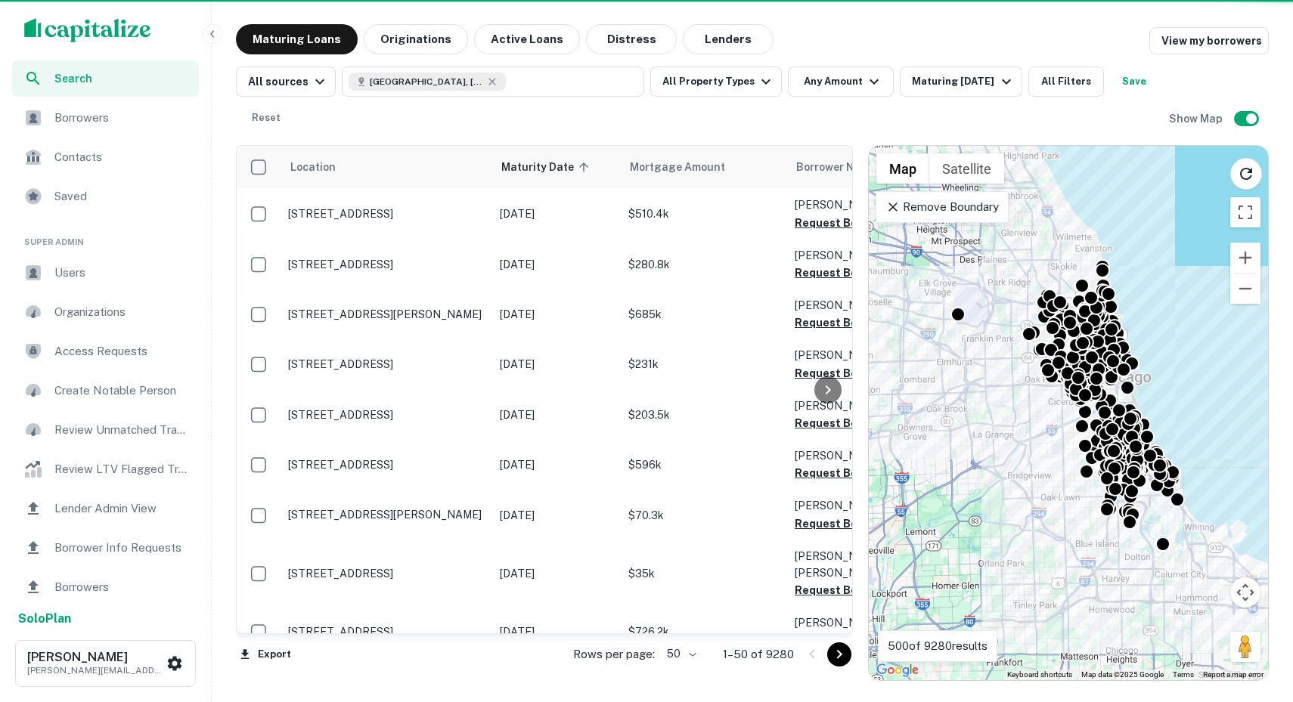
click at [968, 83] on div "Maturing [DATE]" at bounding box center [963, 82] width 103 height 18
